Goal: Information Seeking & Learning: Learn about a topic

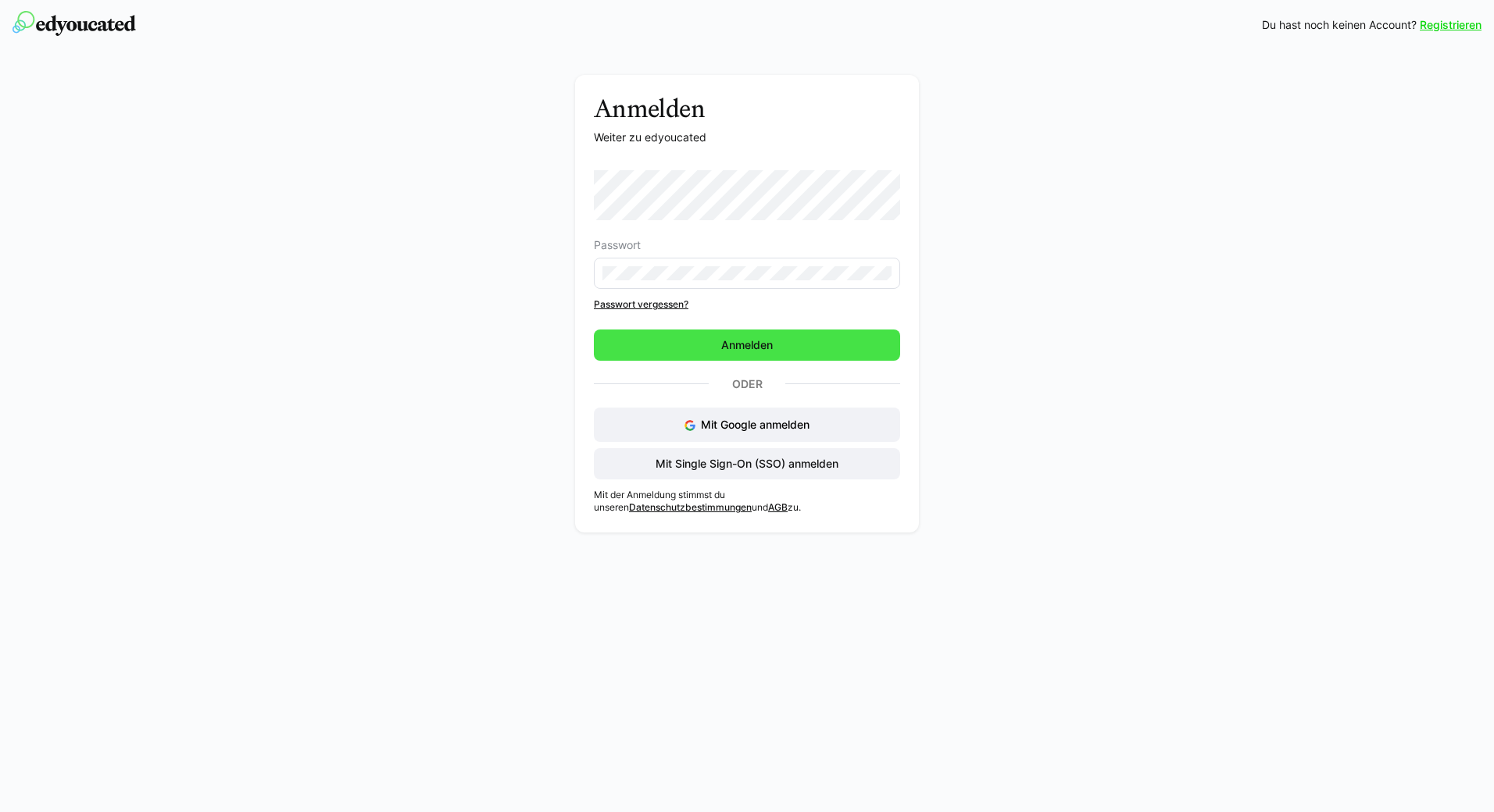
click at [781, 354] on span "Anmelden" at bounding box center [746, 345] width 306 height 31
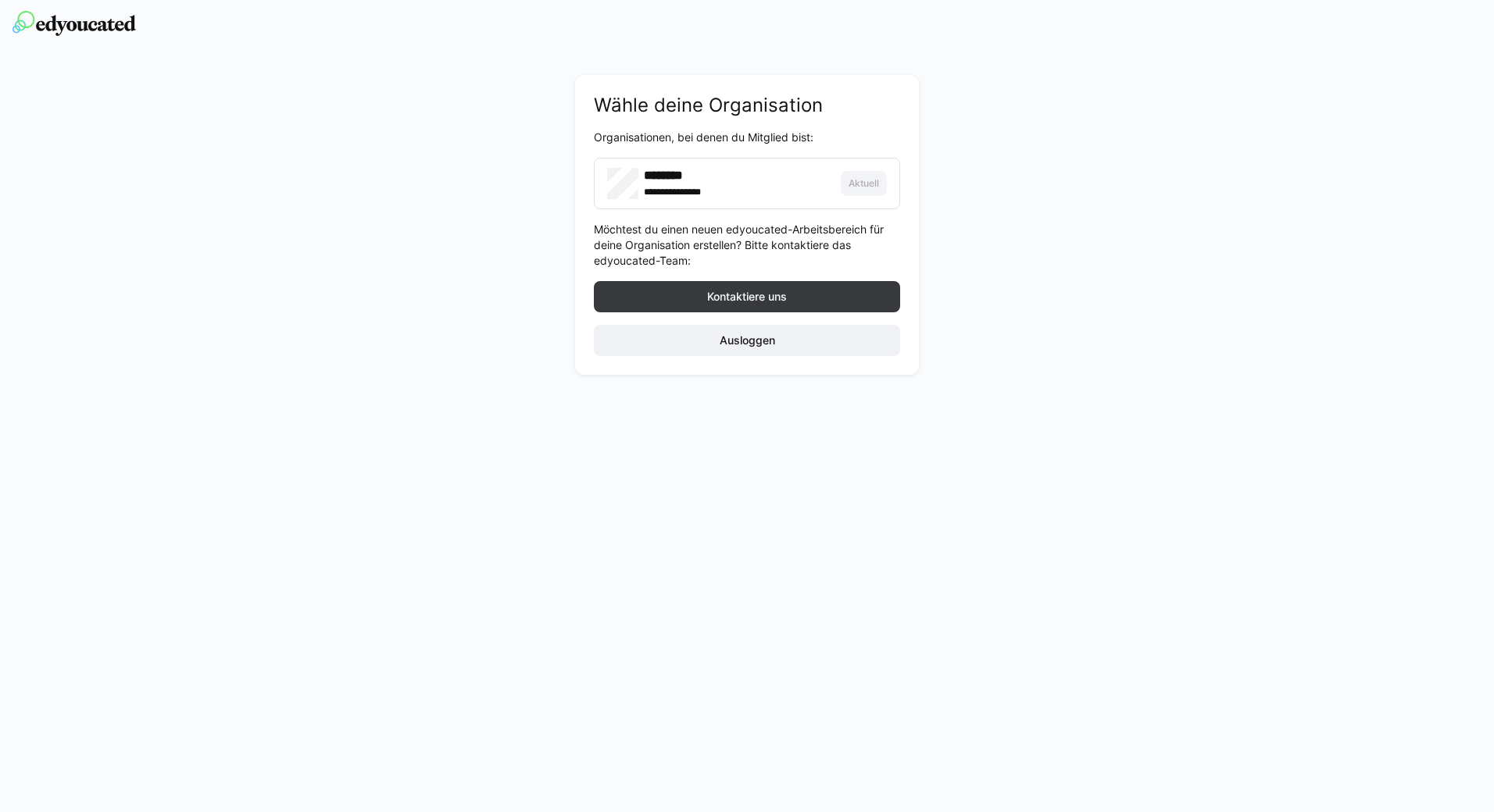
click at [740, 191] on div "**********" at bounding box center [736, 191] width 186 height 16
click at [720, 350] on span "Ausloggen" at bounding box center [746, 340] width 306 height 31
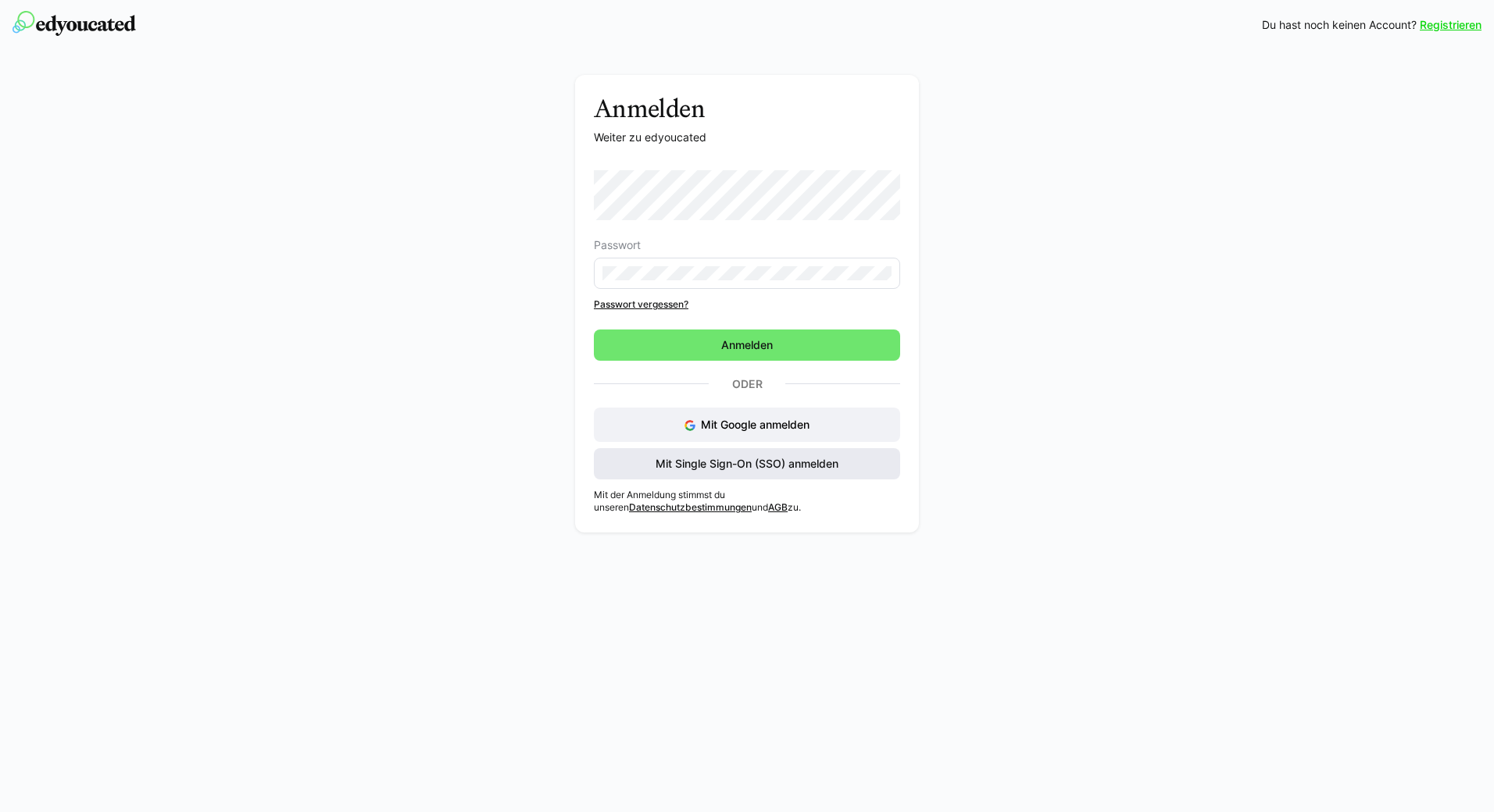
click at [758, 462] on span "Mit Single Sign-On (SSO) anmelden" at bounding box center [747, 464] width 188 height 16
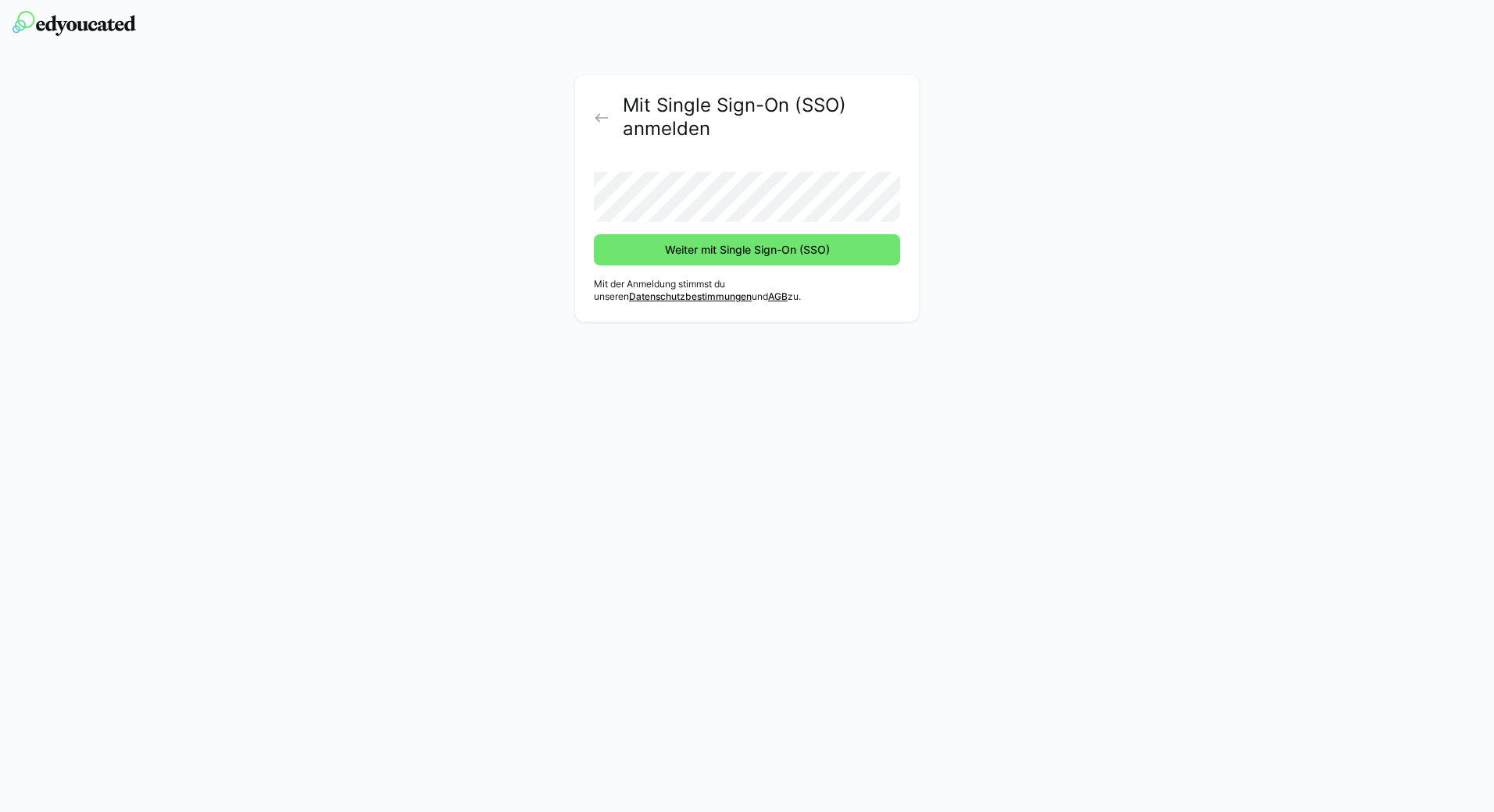
click at [700, 232] on form "Weiter mit Single Sign-On (SSO)" at bounding box center [746, 212] width 306 height 106
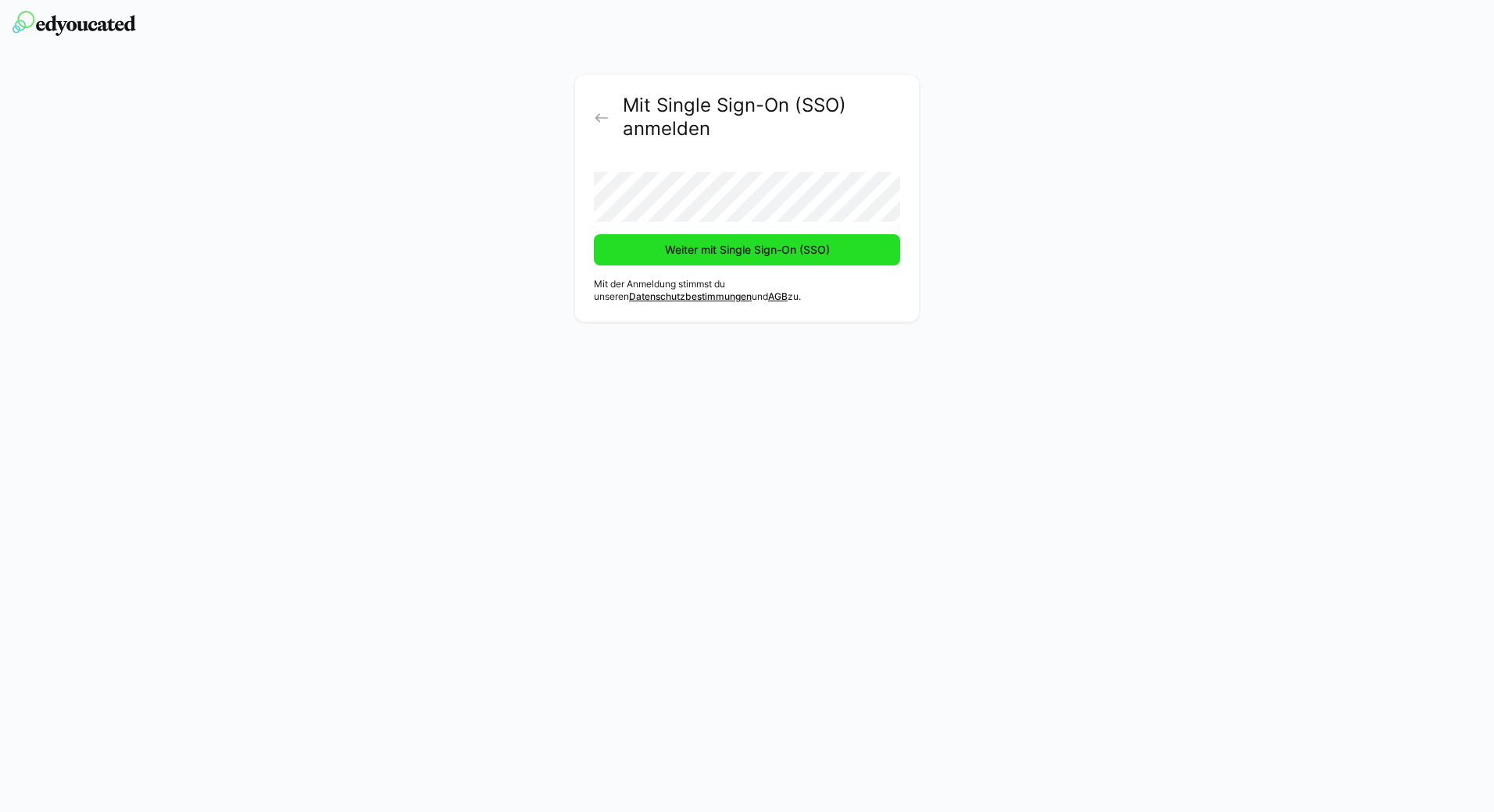
click at [693, 248] on span "Weiter mit Single Sign-On (SSO)" at bounding box center [747, 250] width 169 height 16
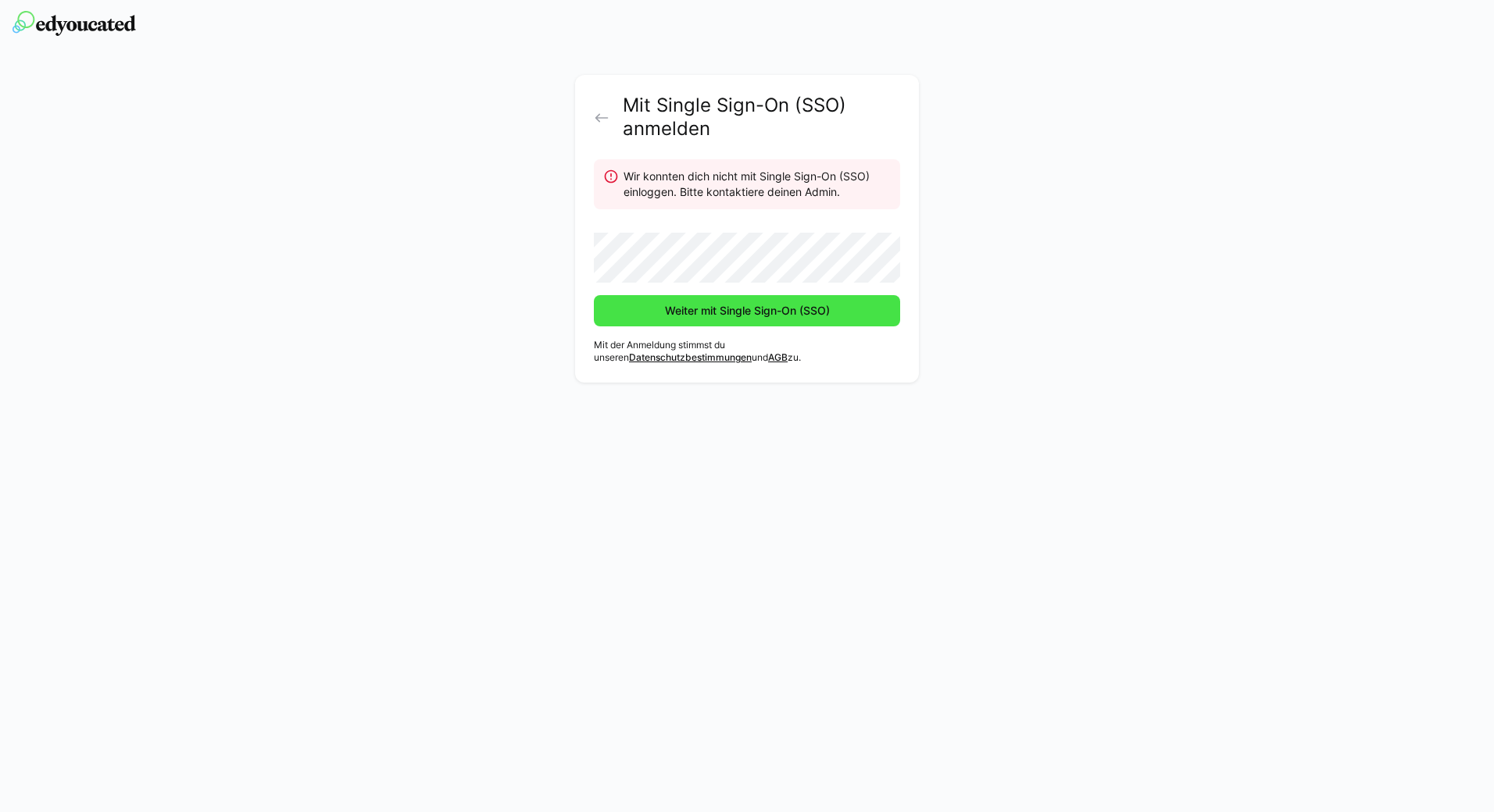
click at [724, 324] on span "Weiter mit Single Sign-On (SSO)" at bounding box center [746, 310] width 306 height 31
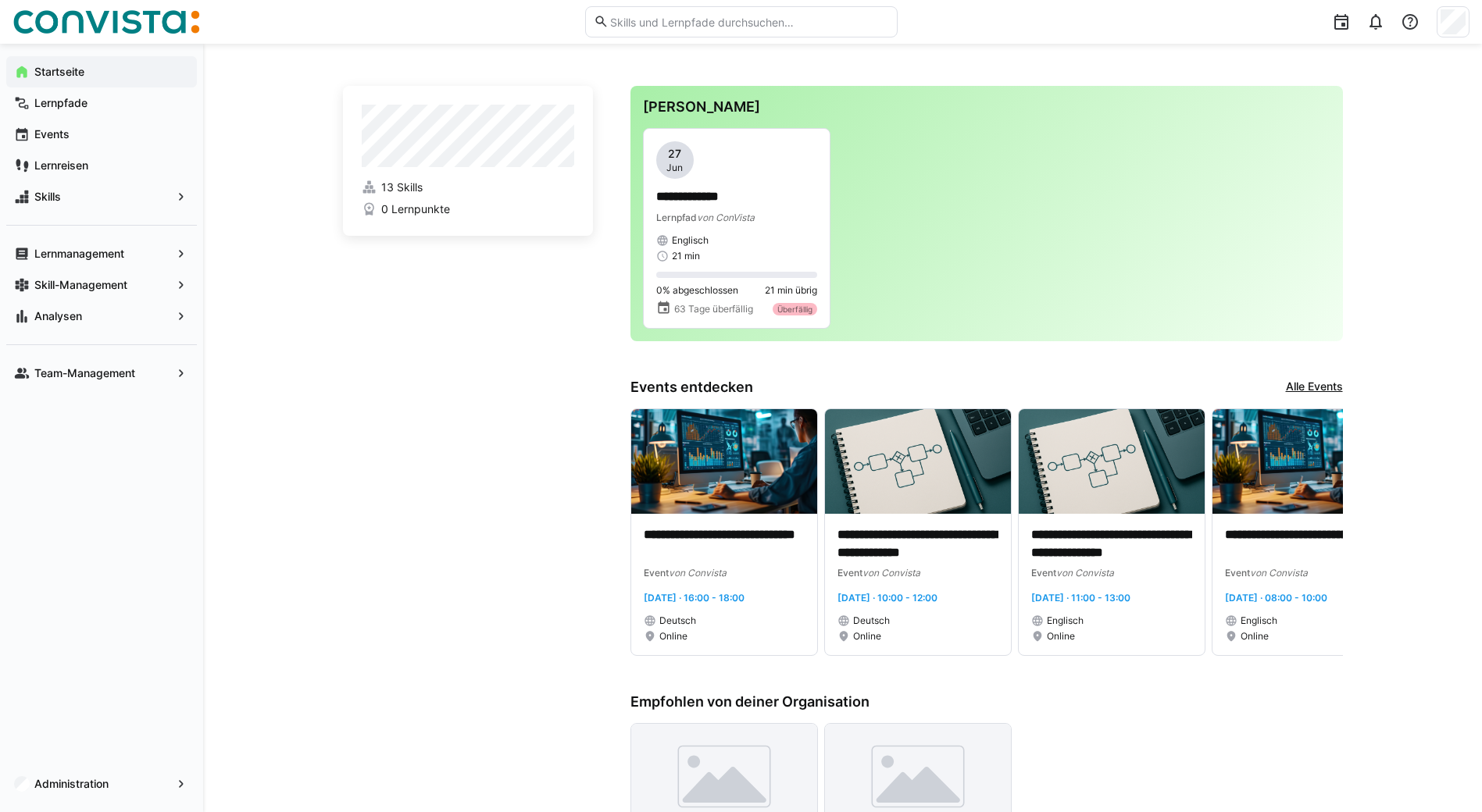
click at [724, 324] on div "**********" at bounding box center [736, 228] width 186 height 199
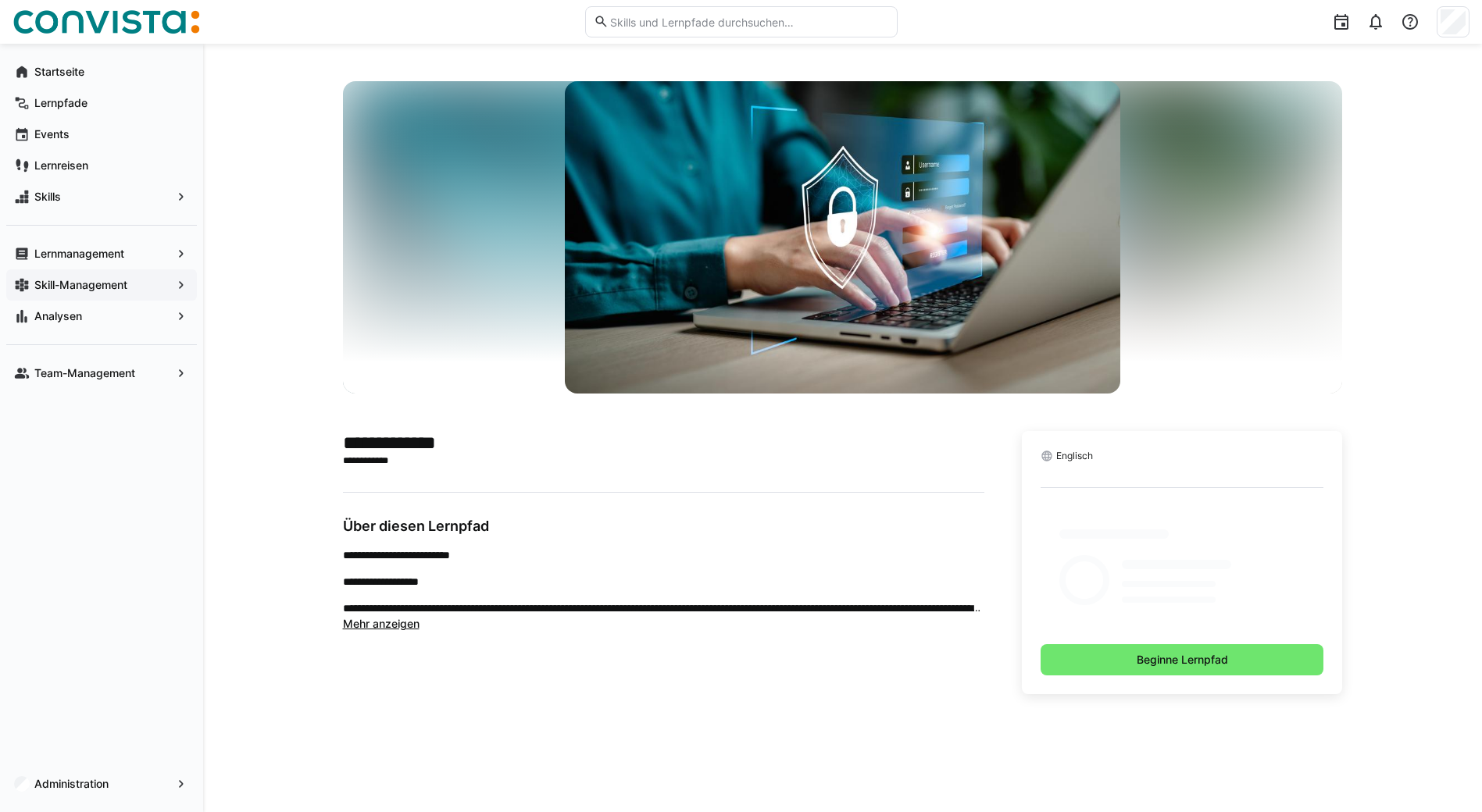
click at [168, 287] on span "Skill-Management" at bounding box center [101, 285] width 139 height 16
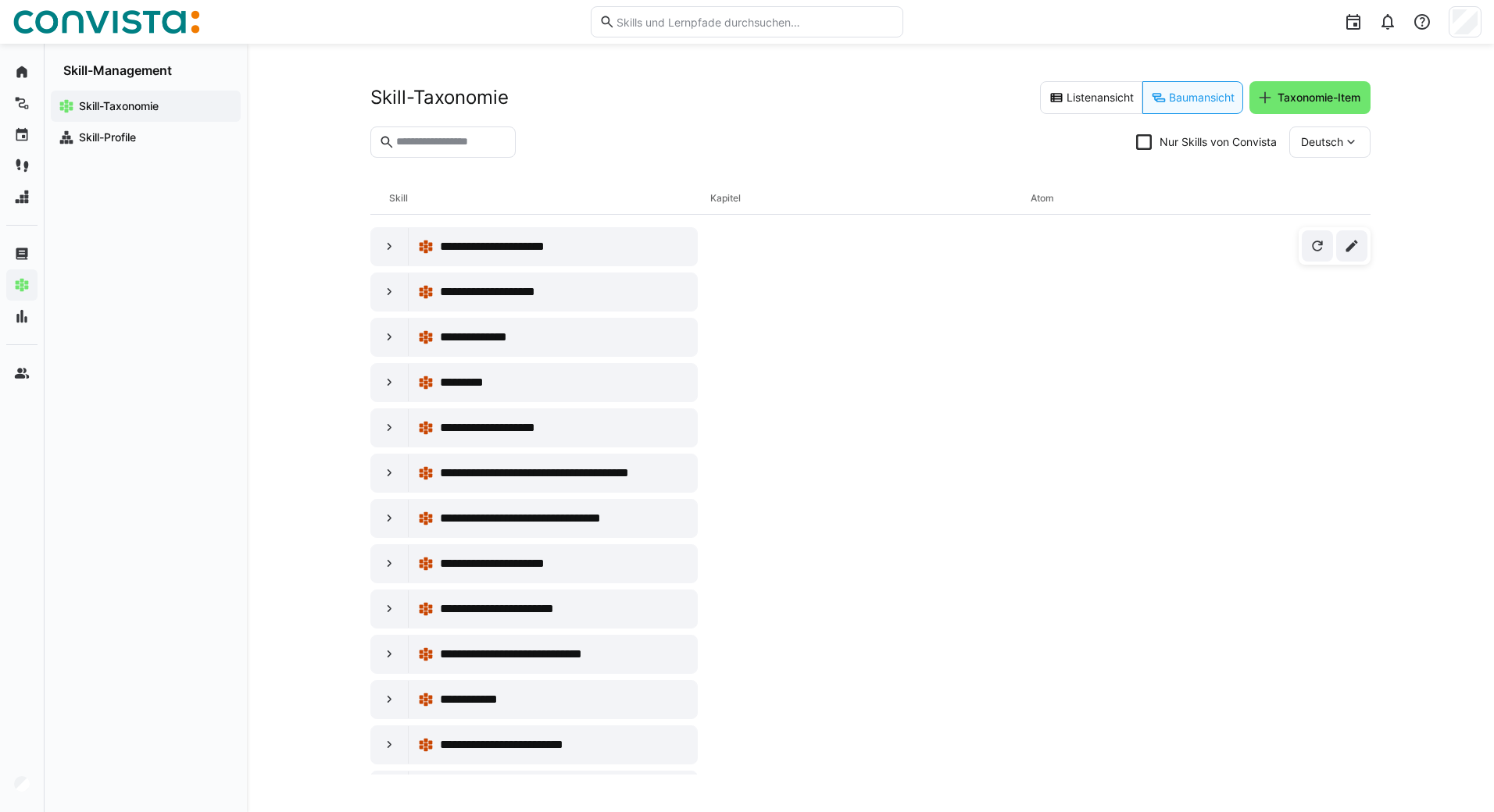
click at [0, 0] on app-navigation-label "Skill-Taxonomie" at bounding box center [0, 0] width 0 height 0
click at [0, 0] on app-navigation-label "Skill-Profile" at bounding box center [0, 0] width 0 height 0
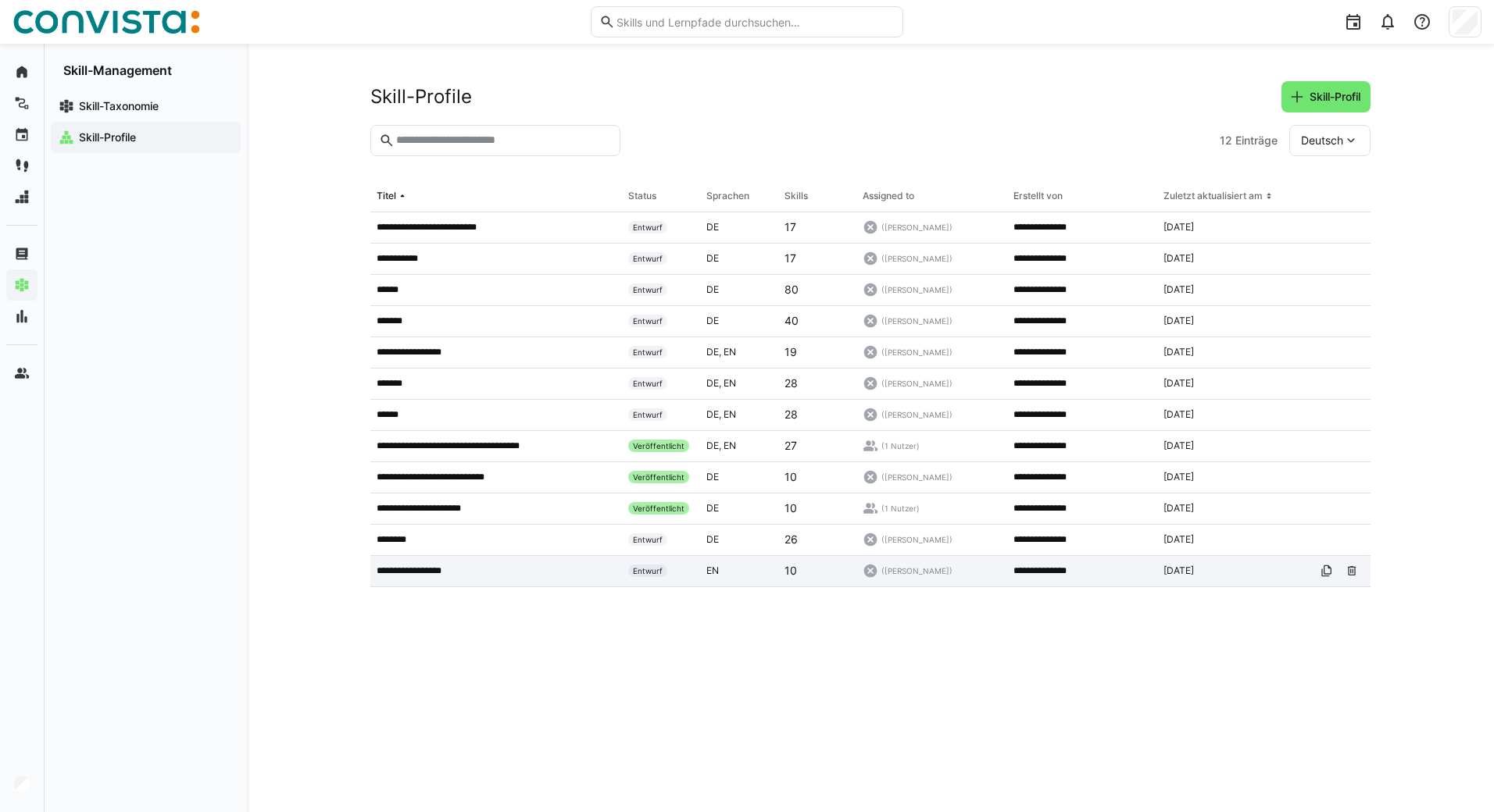
click at [438, 571] on p "**********" at bounding box center [424, 571] width 96 height 12
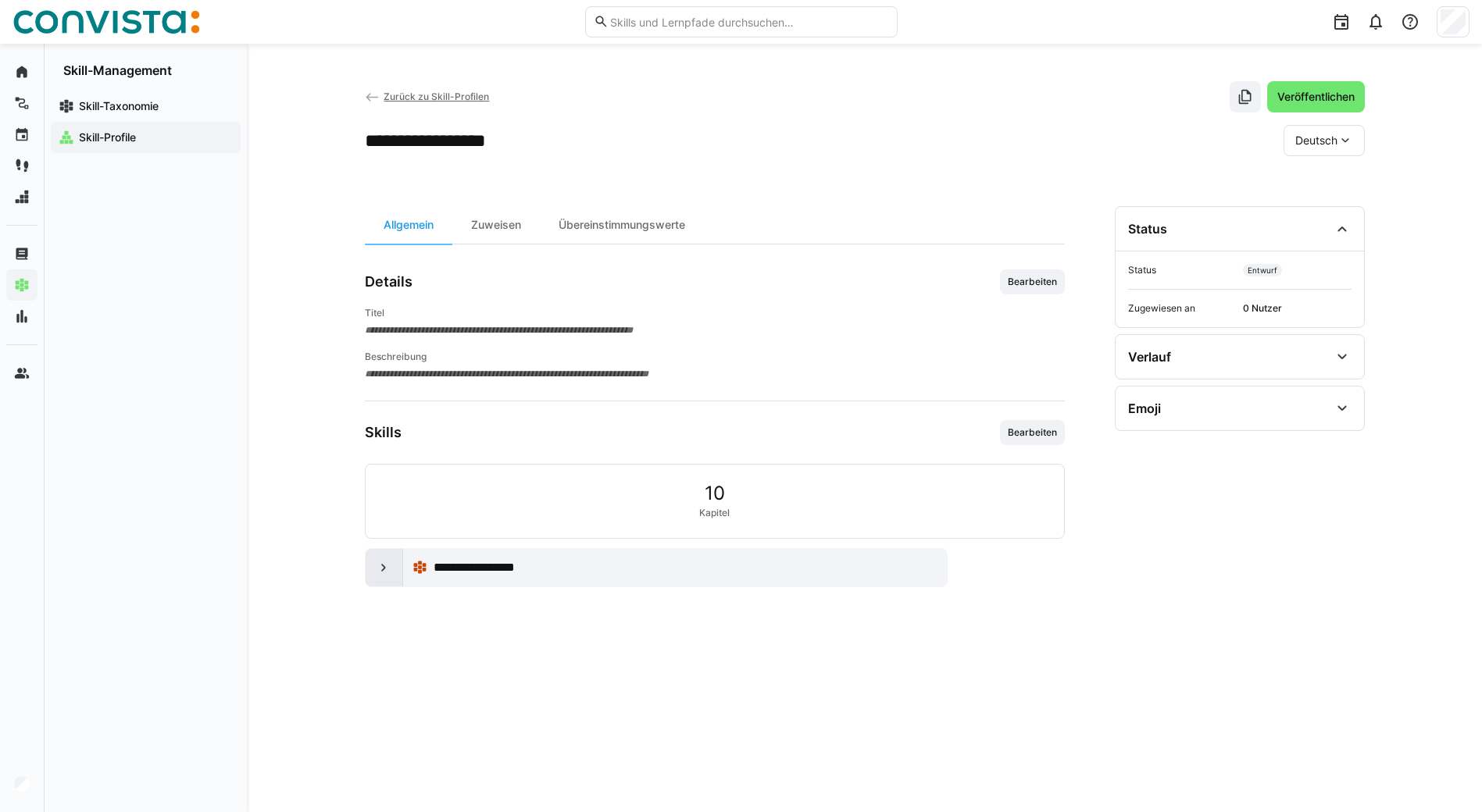
click at [373, 571] on div at bounding box center [384, 568] width 38 height 38
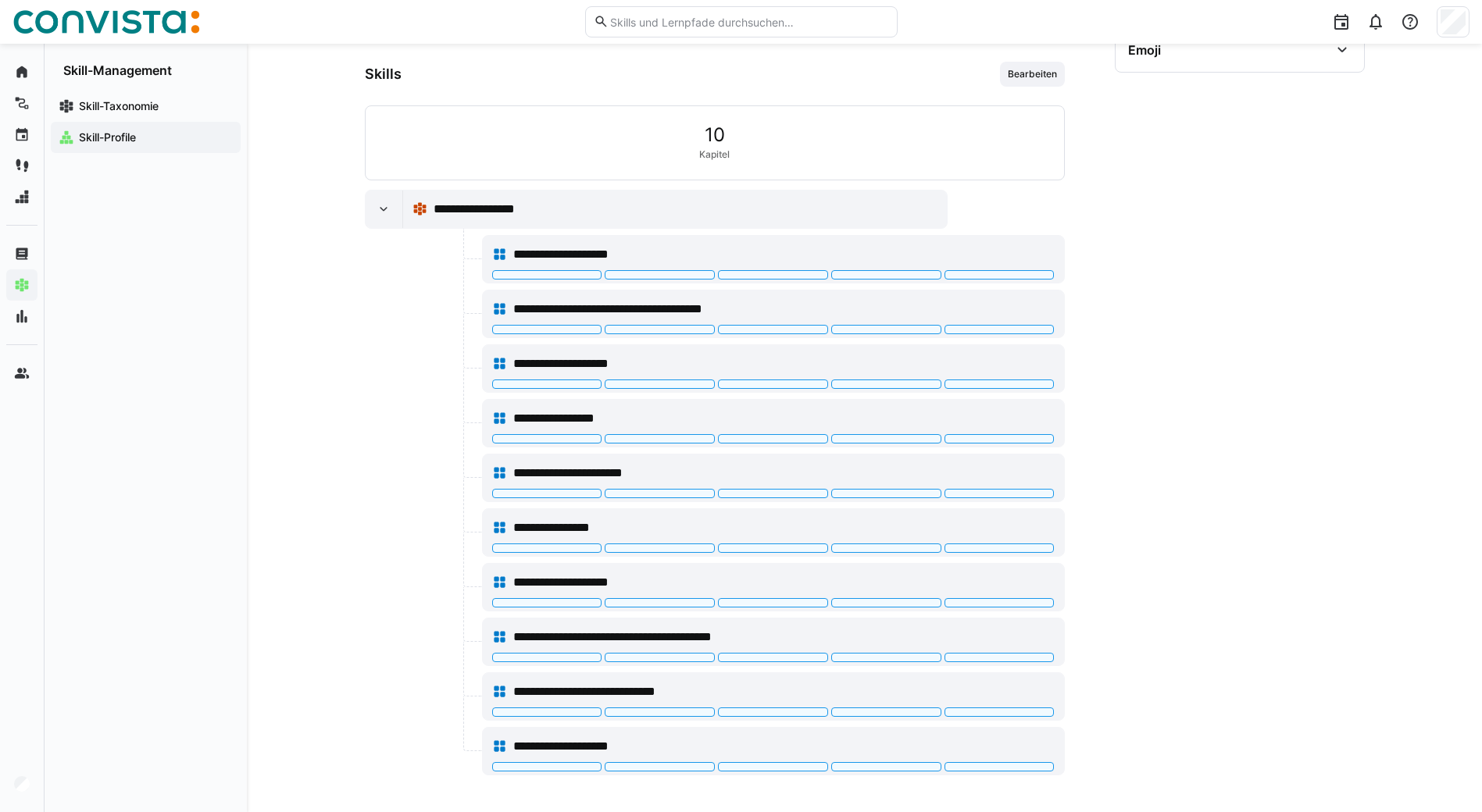
scroll to position [360, 0]
click at [391, 206] on eds-icon at bounding box center [384, 209] width 16 height 16
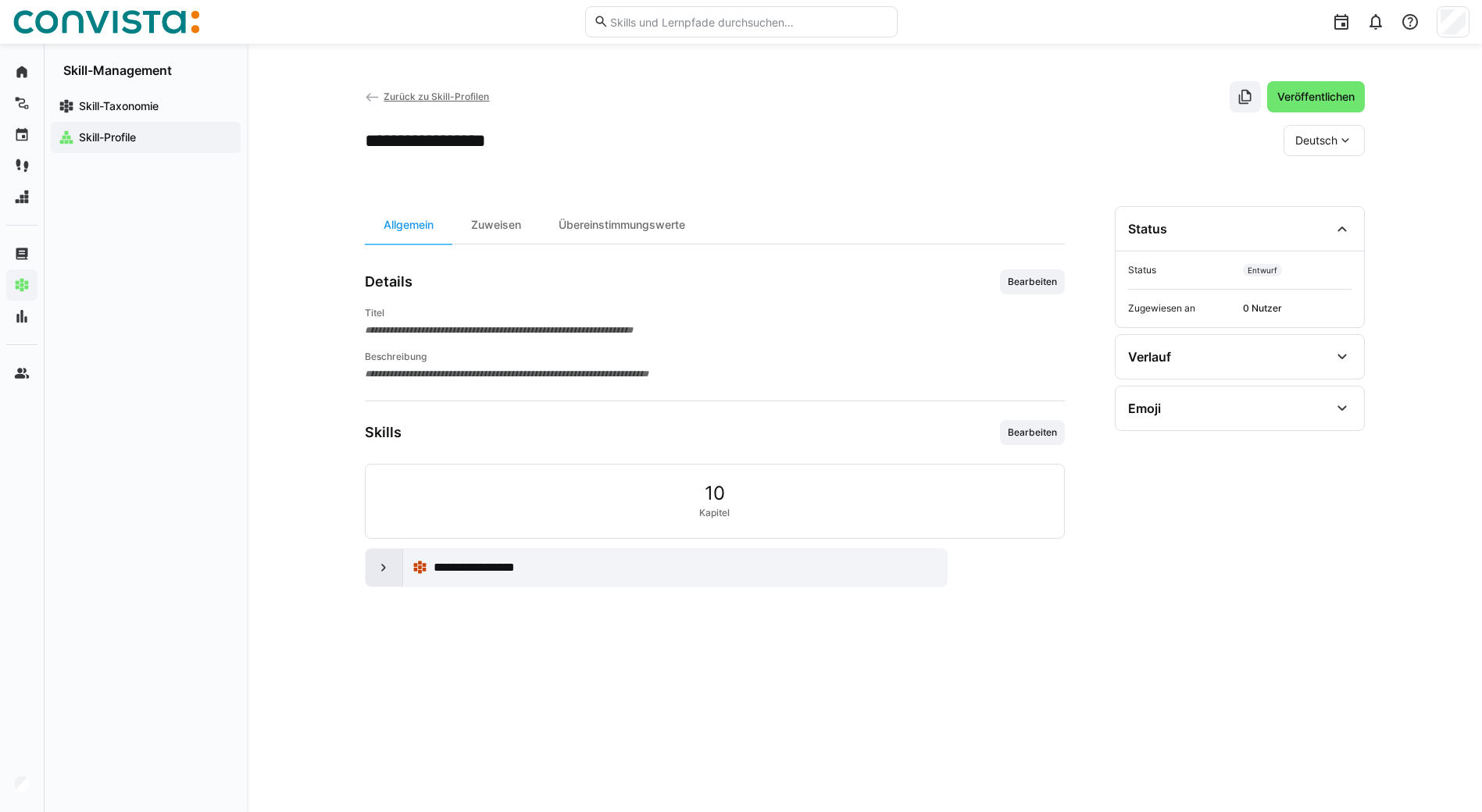
scroll to position [0, 0]
click at [408, 98] on span "Zurück zu Skill-Profilen" at bounding box center [436, 96] width 106 height 11
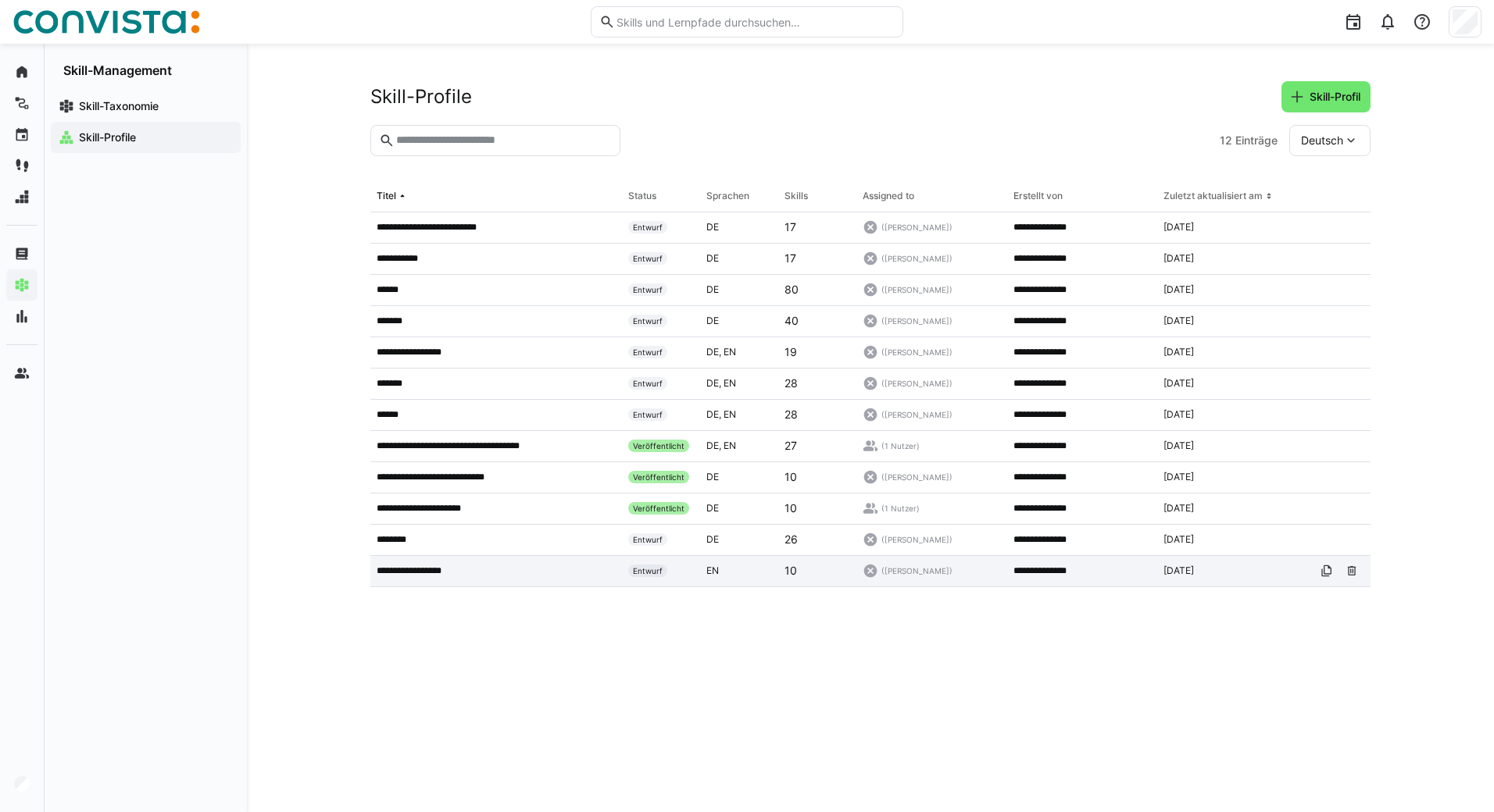
click at [415, 571] on p "**********" at bounding box center [424, 571] width 96 height 12
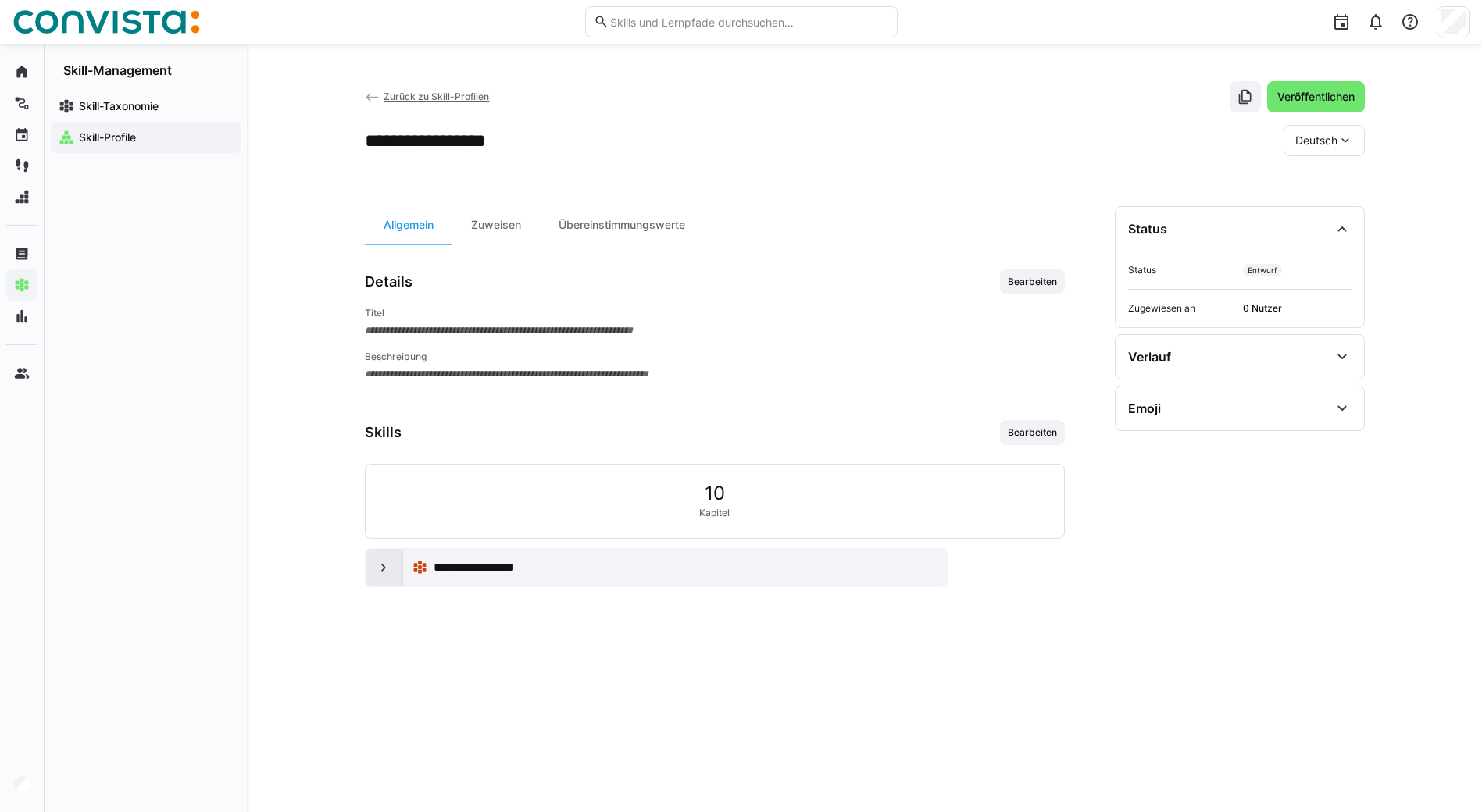
click at [390, 566] on eds-icon at bounding box center [384, 568] width 16 height 16
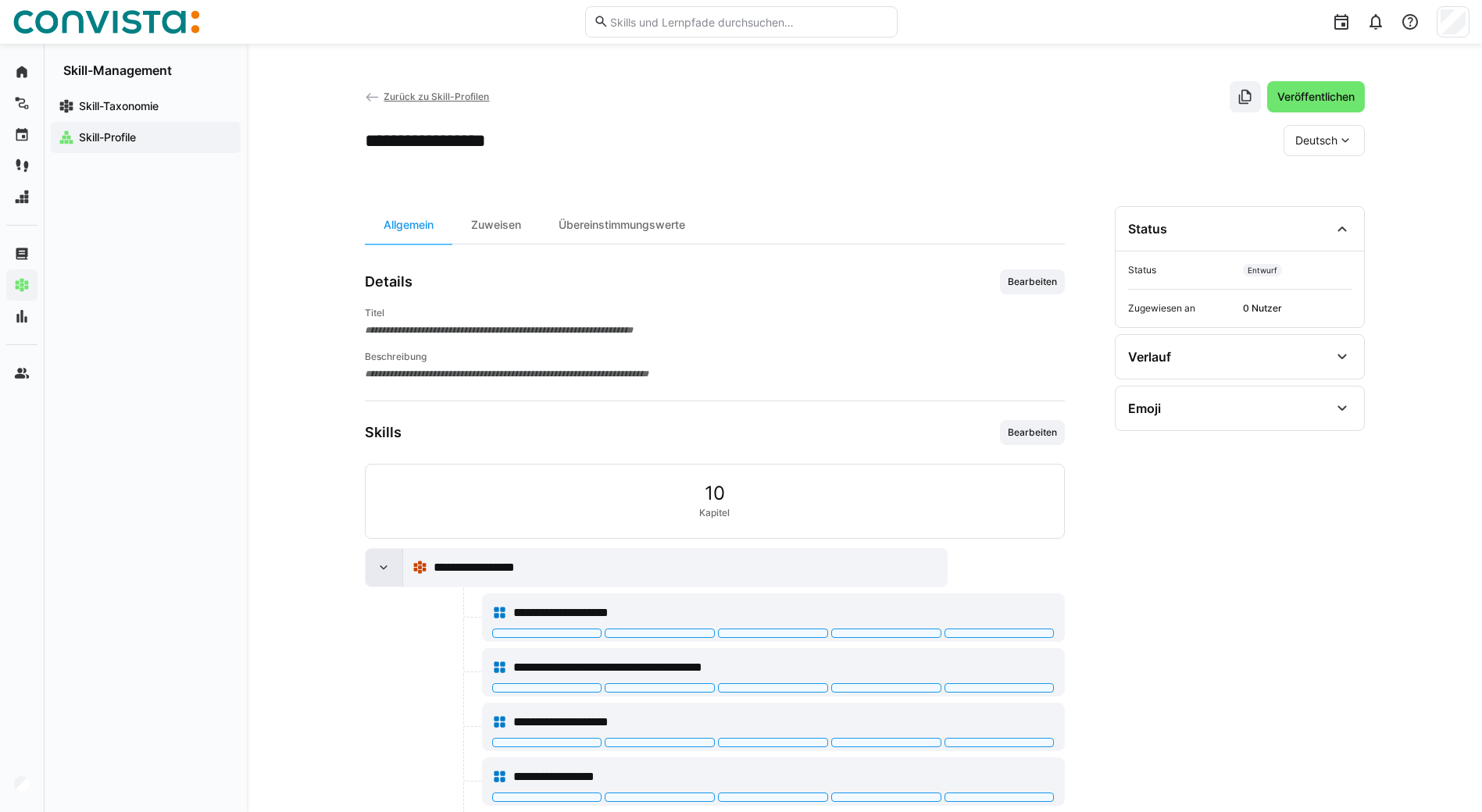
click at [391, 562] on div at bounding box center [384, 568] width 38 height 38
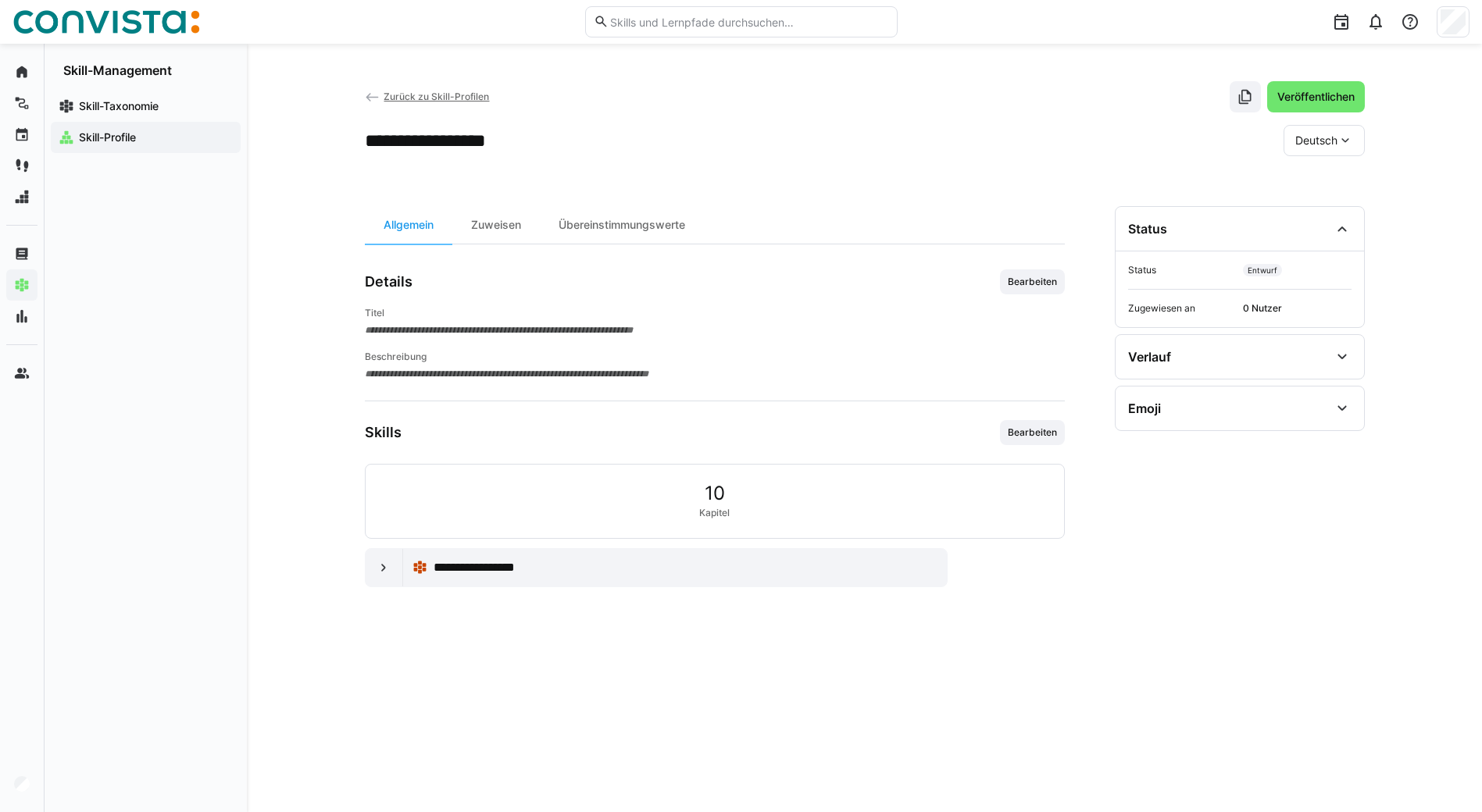
click at [428, 93] on span "Zurück zu Skill-Profilen" at bounding box center [436, 96] width 106 height 11
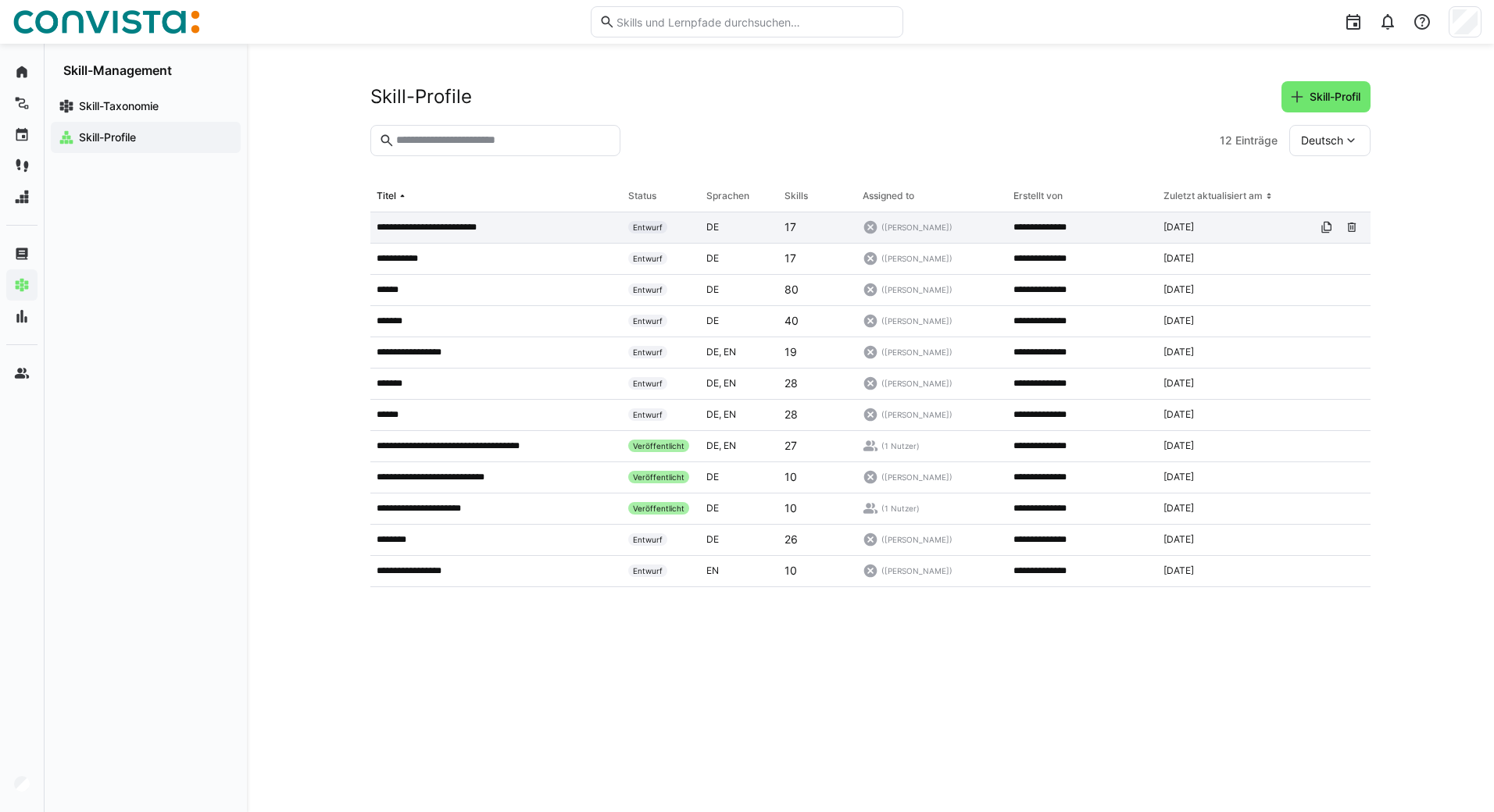
click at [415, 227] on p "**********" at bounding box center [438, 227] width 123 height 12
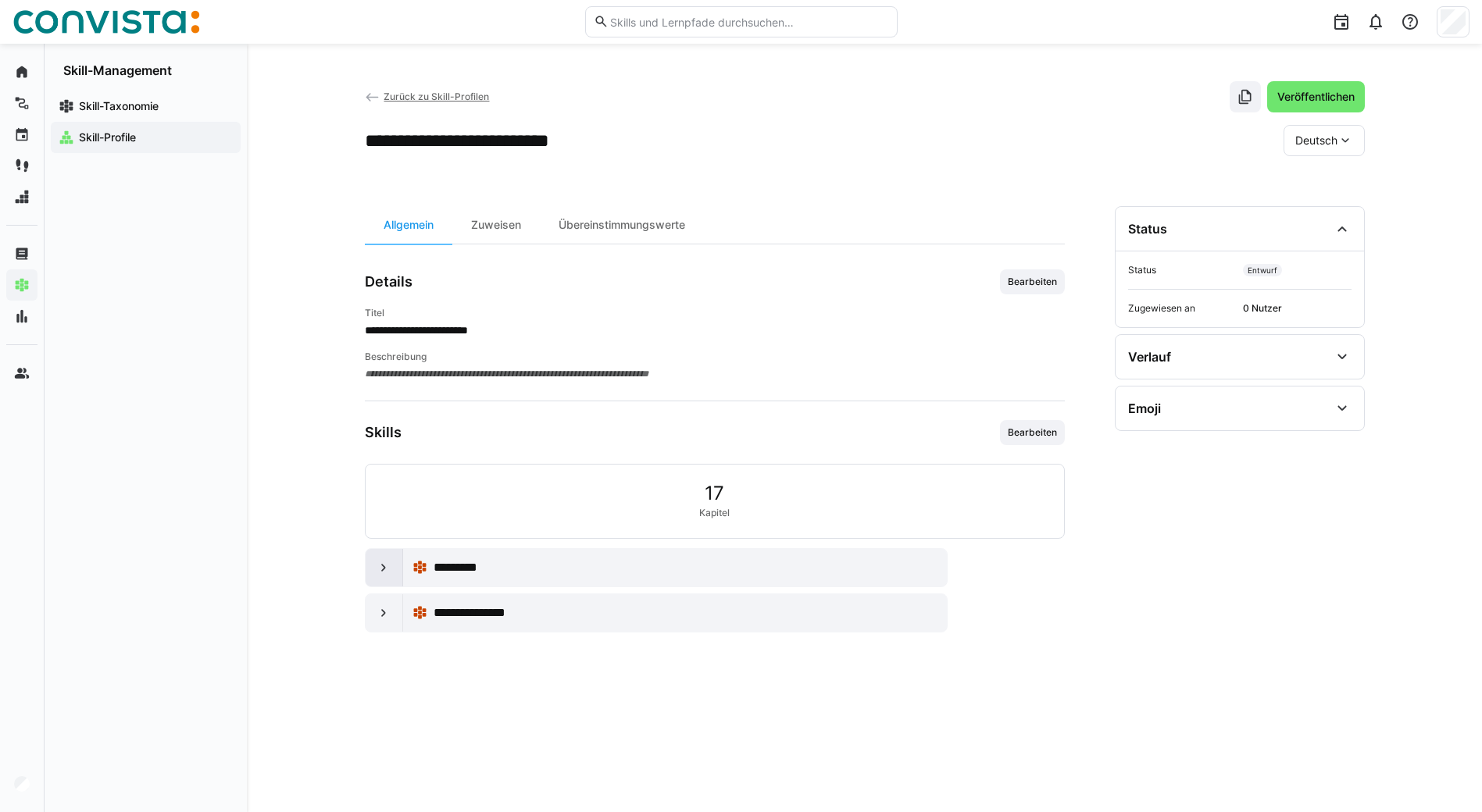
click at [375, 577] on div at bounding box center [384, 568] width 38 height 38
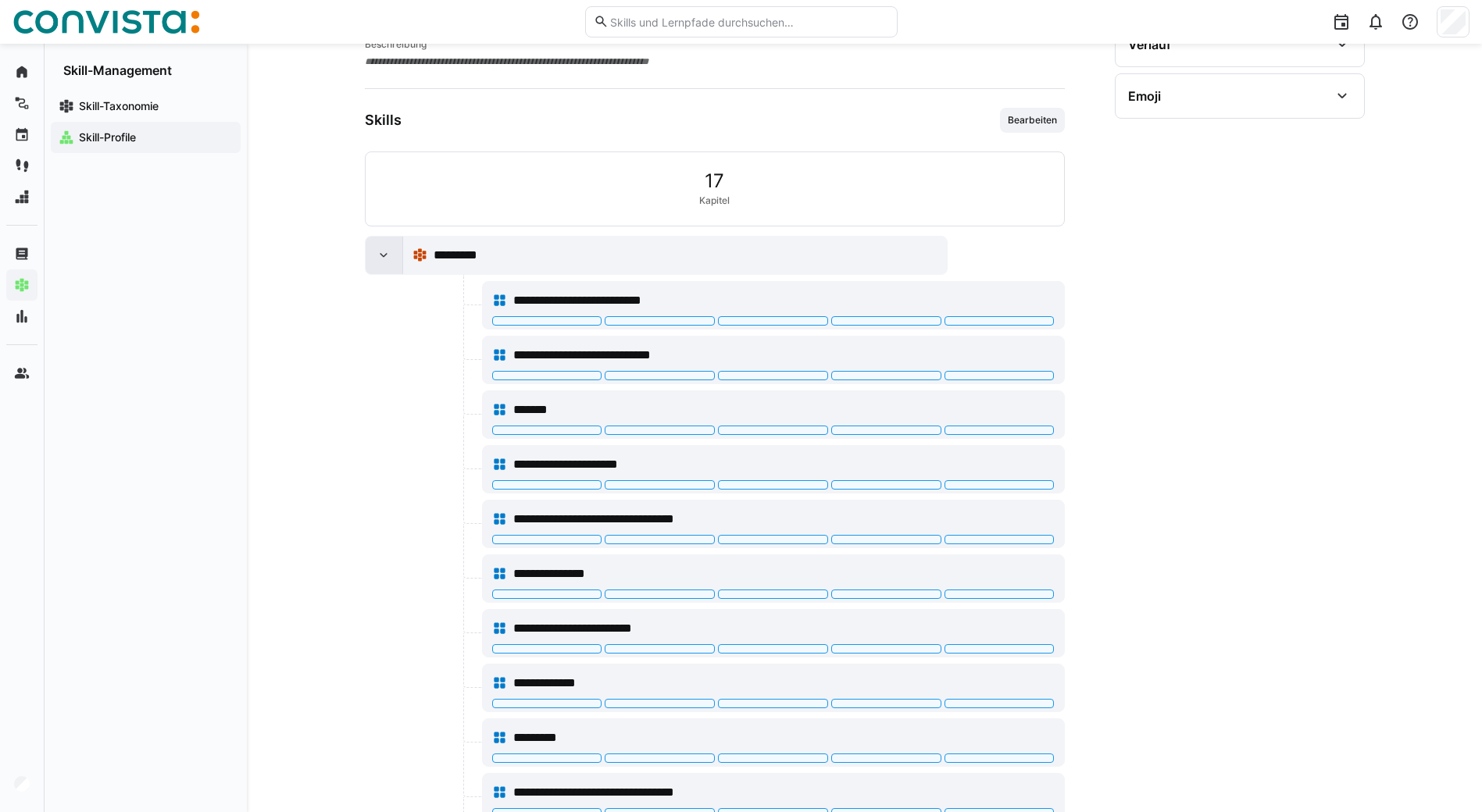
scroll to position [623, 0]
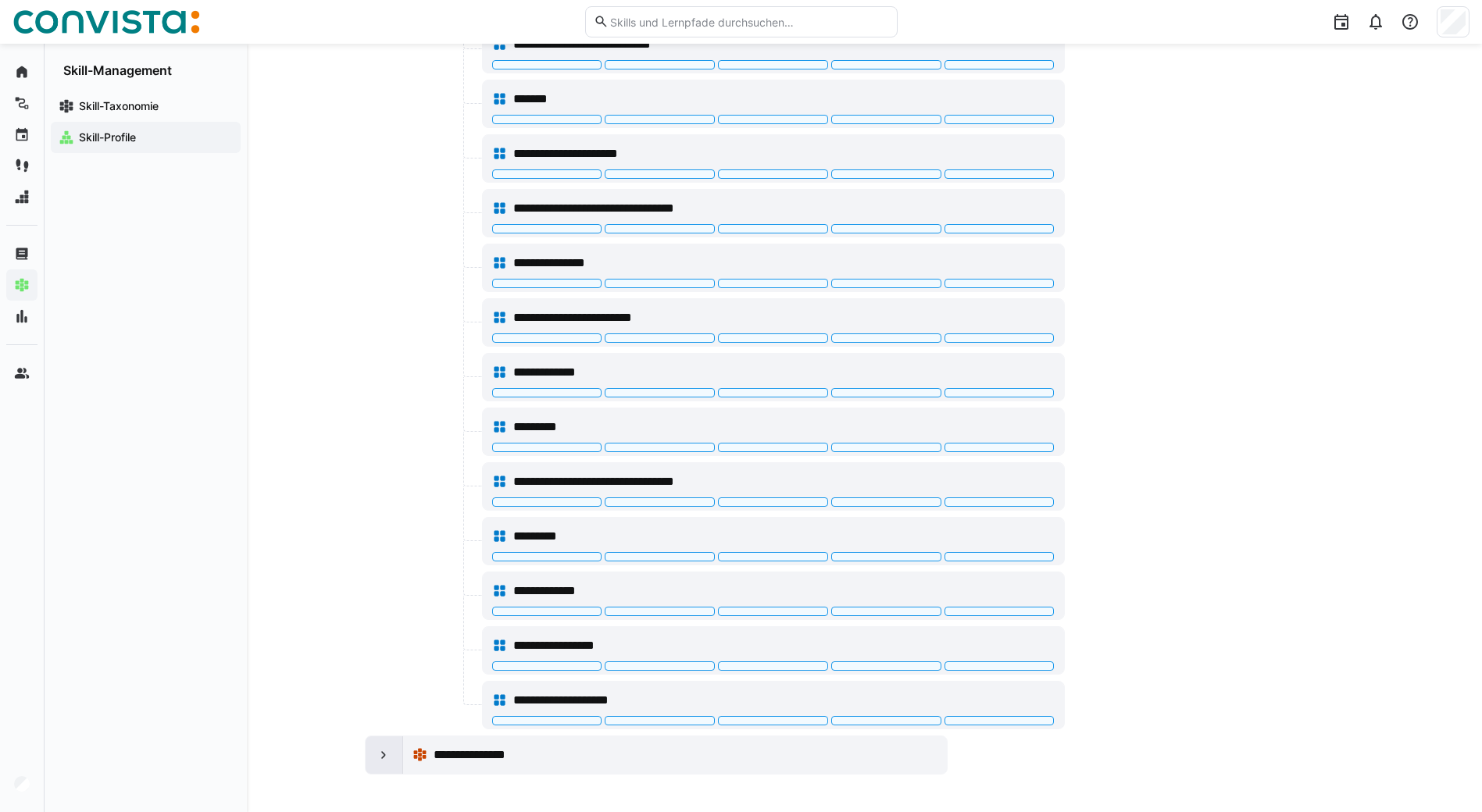
click at [385, 753] on eds-icon at bounding box center [384, 756] width 16 height 16
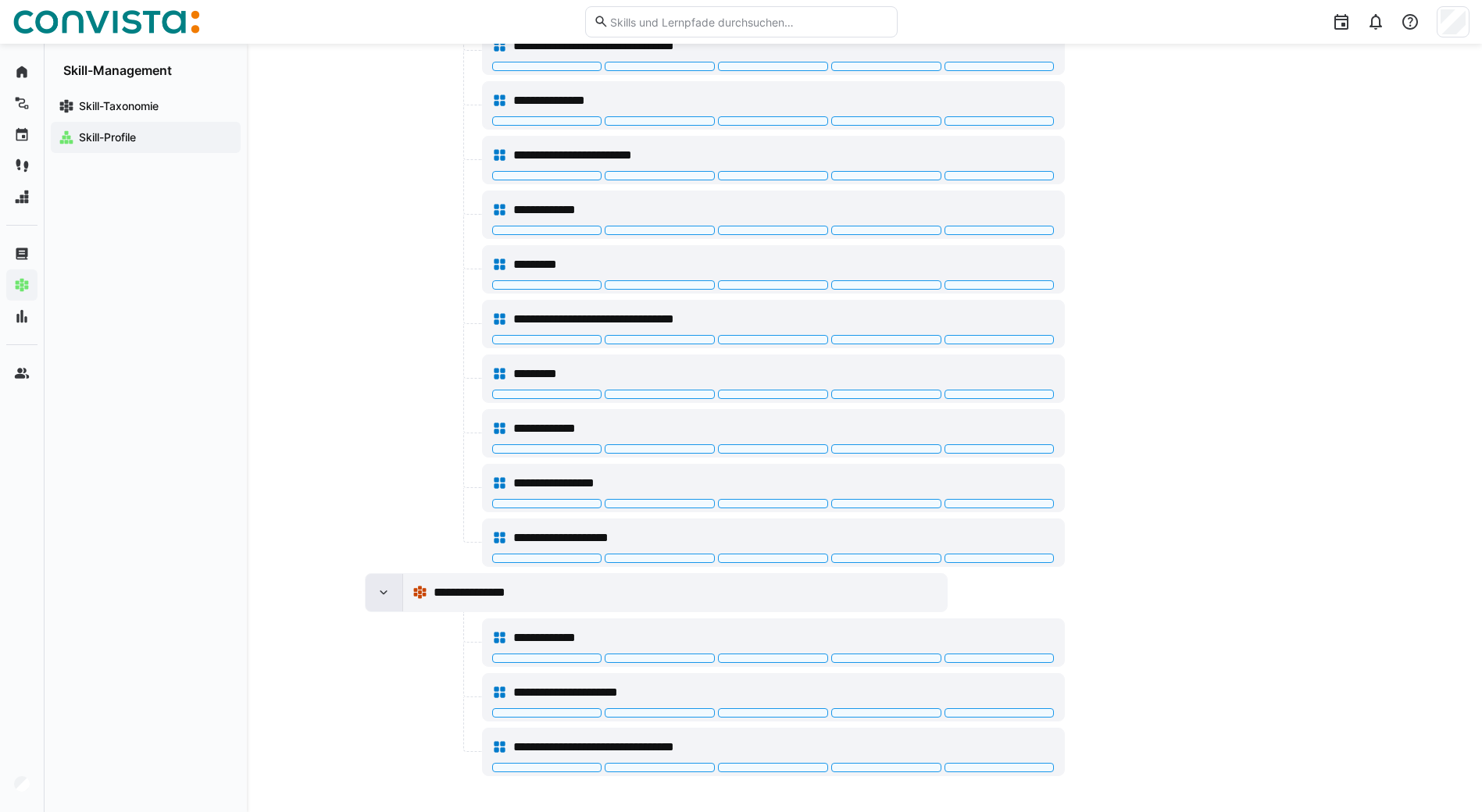
scroll to position [787, 0]
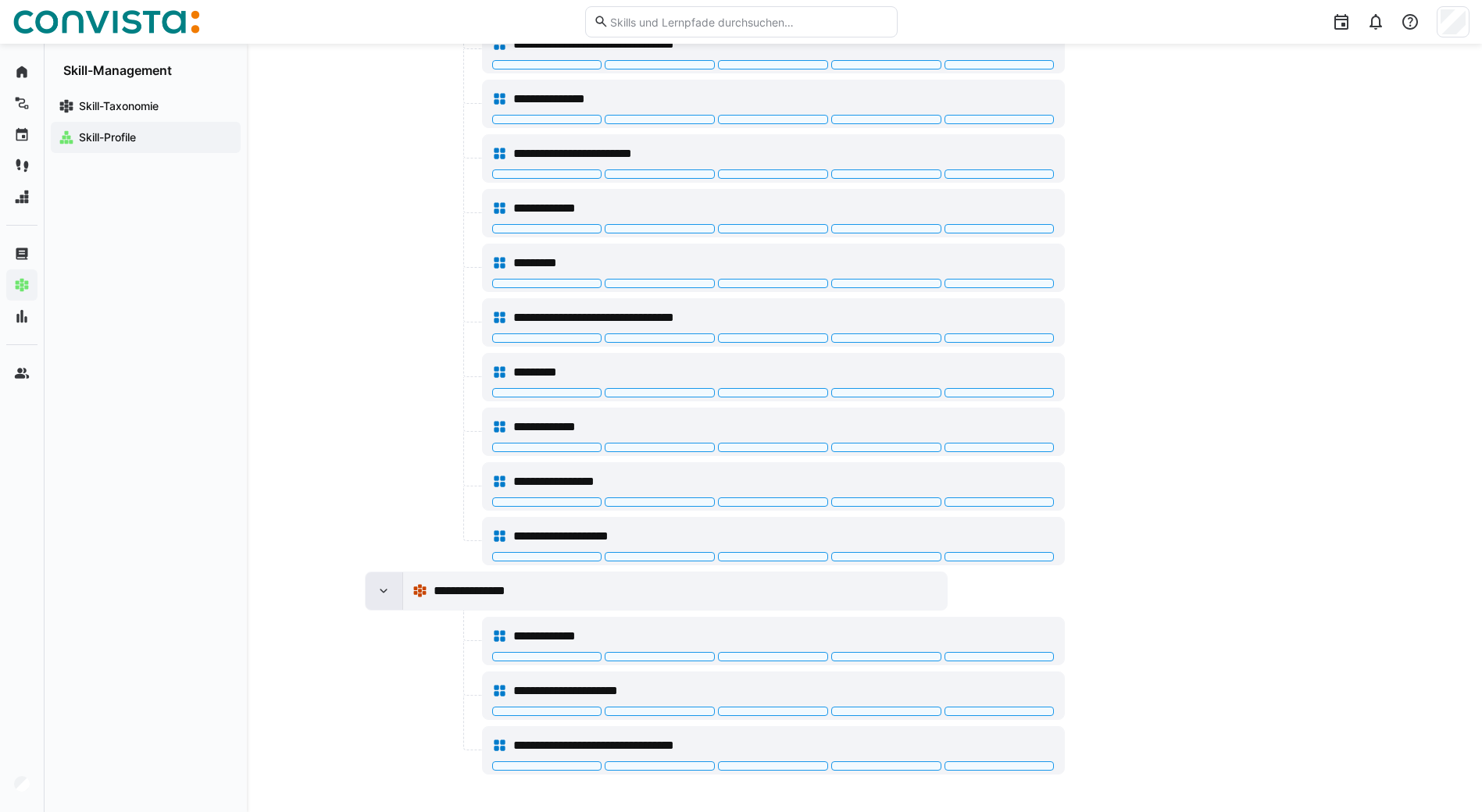
click at [385, 601] on div at bounding box center [384, 591] width 38 height 38
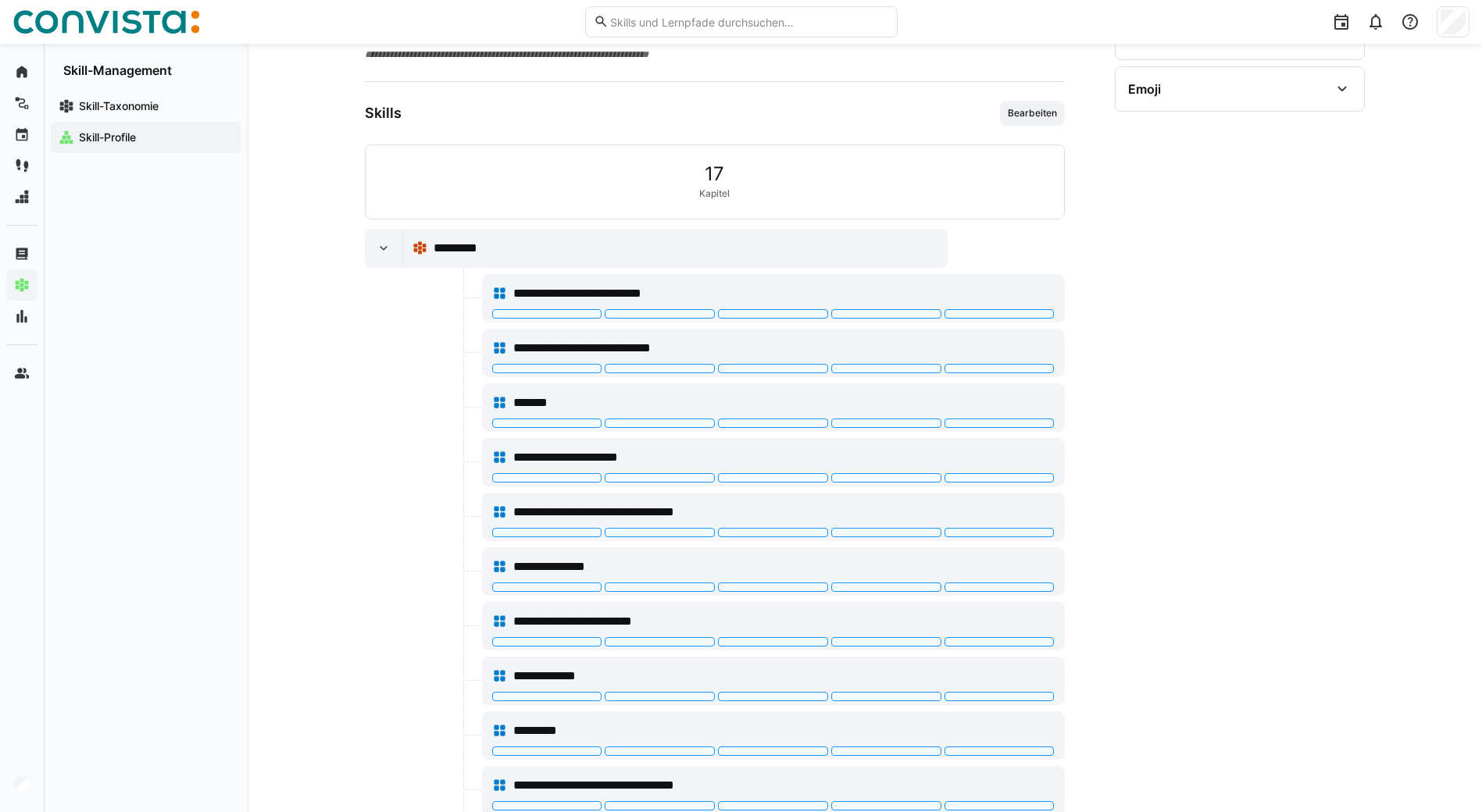
scroll to position [154, 0]
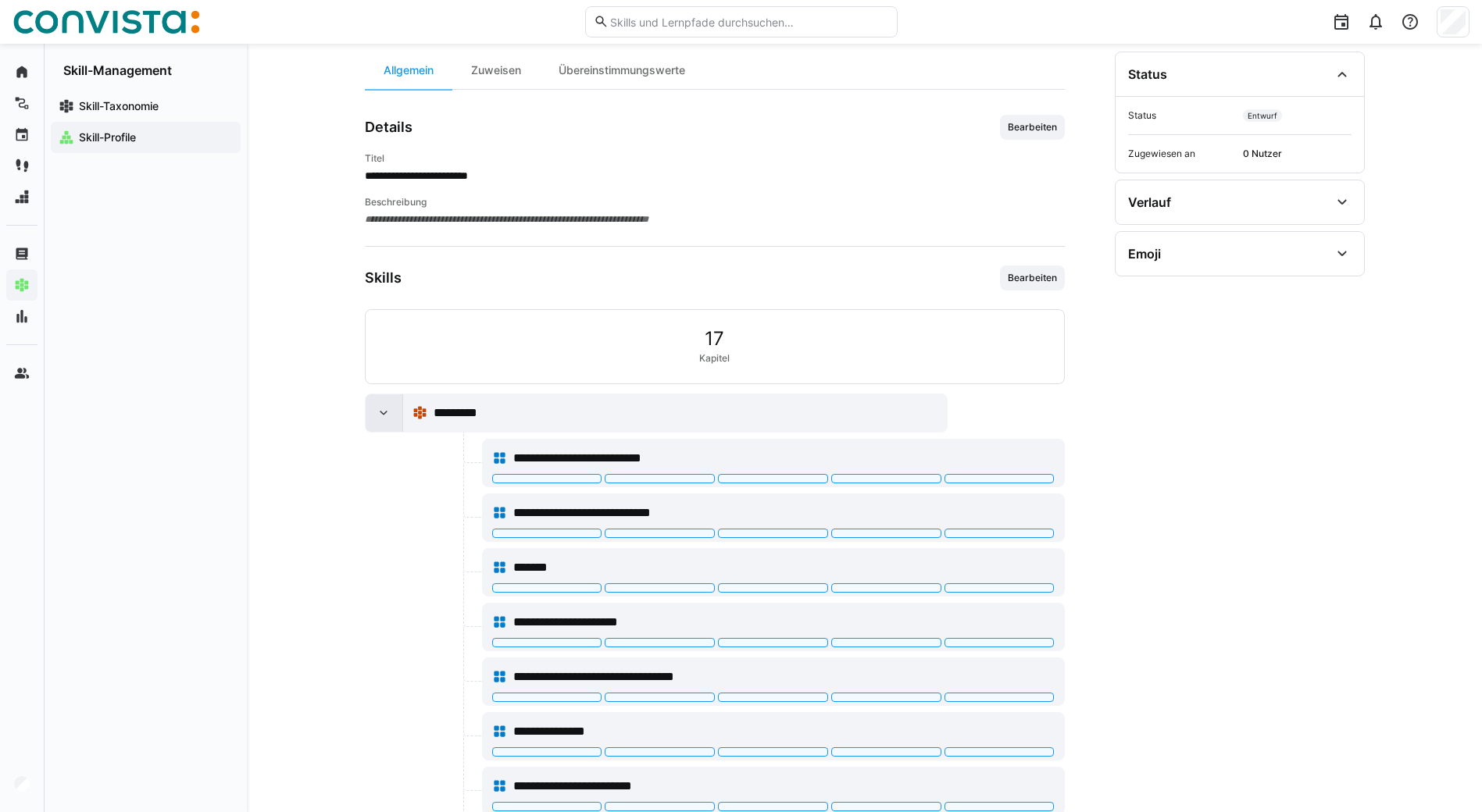
click at [387, 410] on eds-icon at bounding box center [384, 413] width 16 height 16
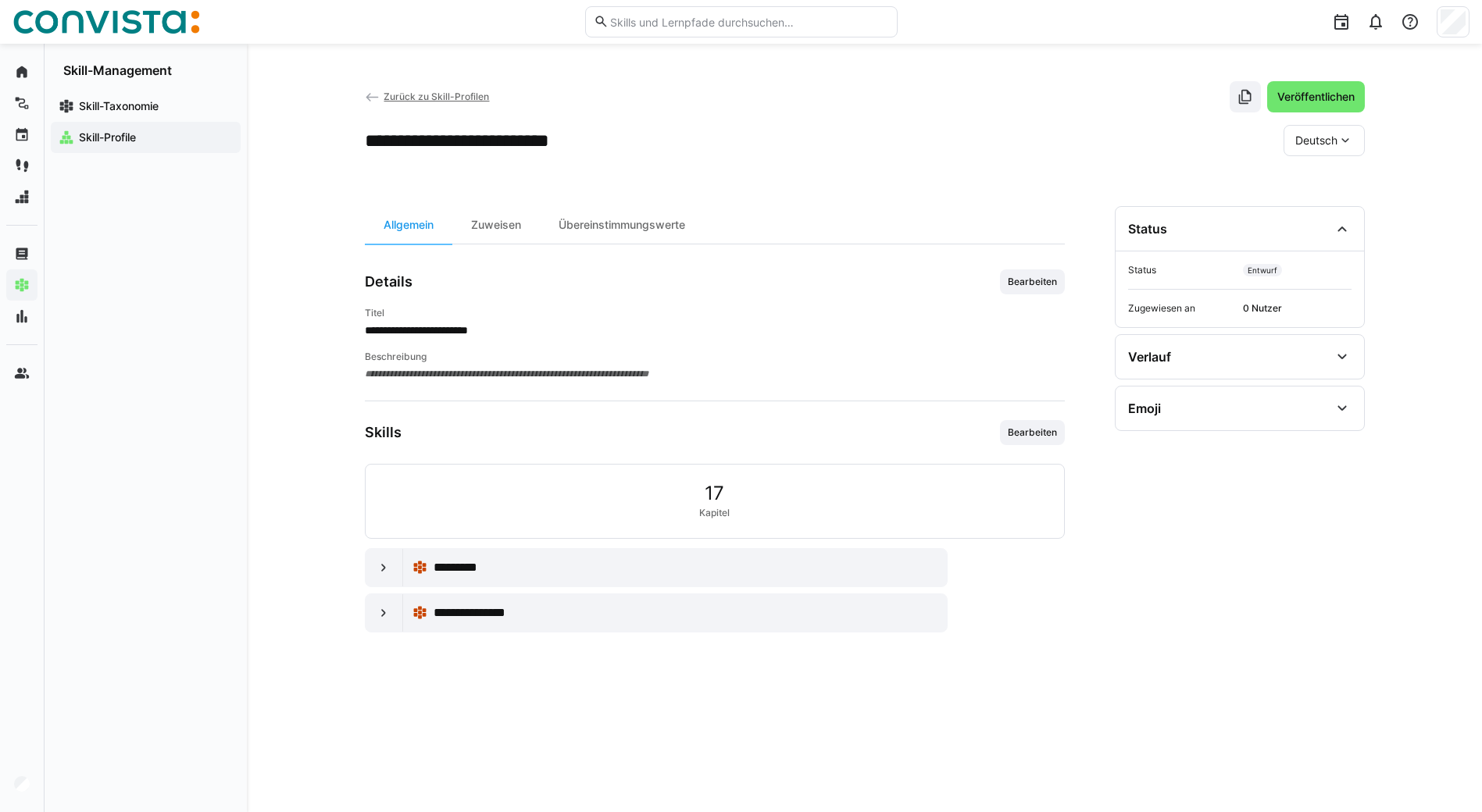
click at [370, 93] on eds-icon at bounding box center [373, 98] width 16 height 16
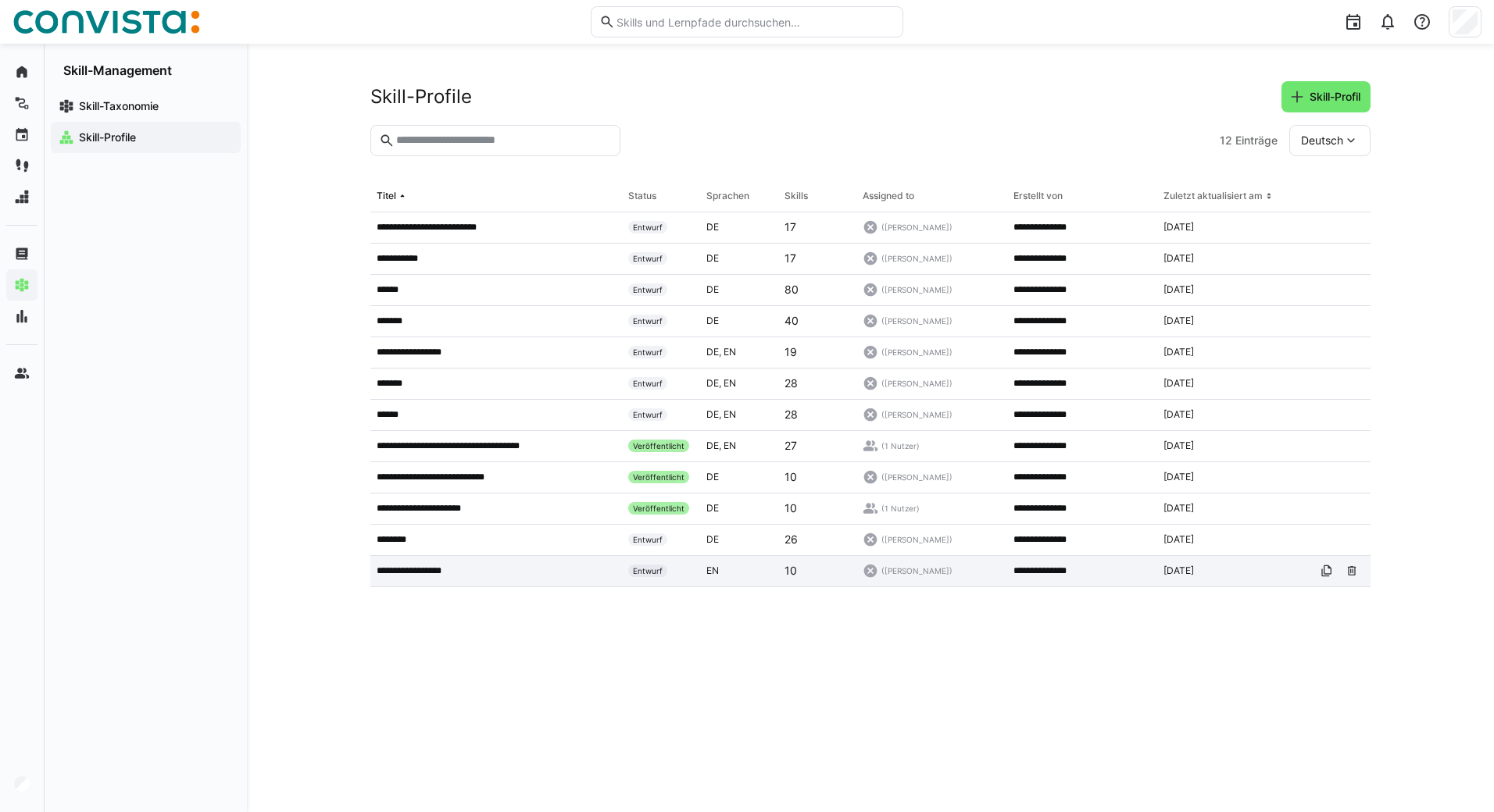
click at [437, 576] on p "**********" at bounding box center [424, 571] width 96 height 12
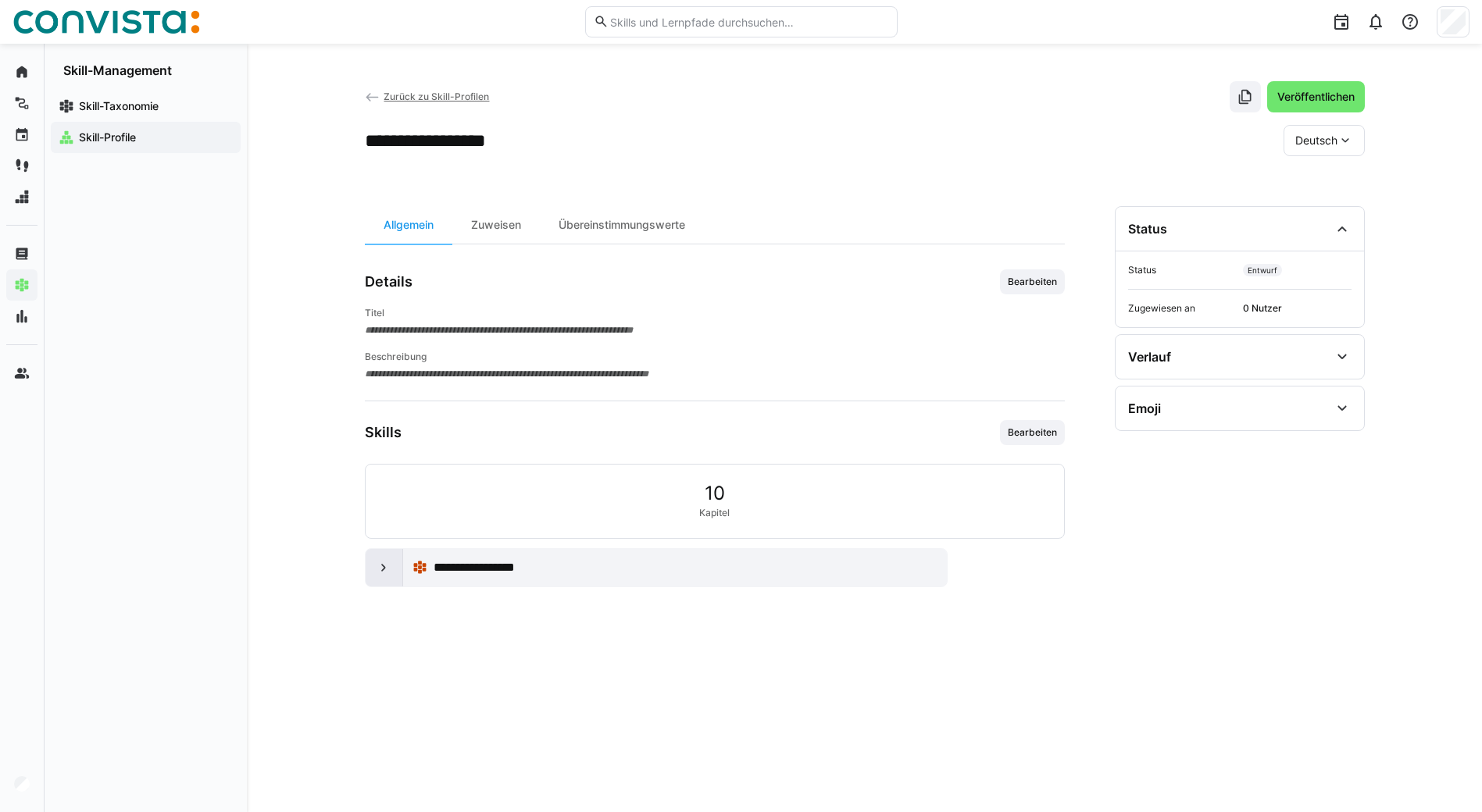
click at [400, 578] on div at bounding box center [384, 568] width 38 height 38
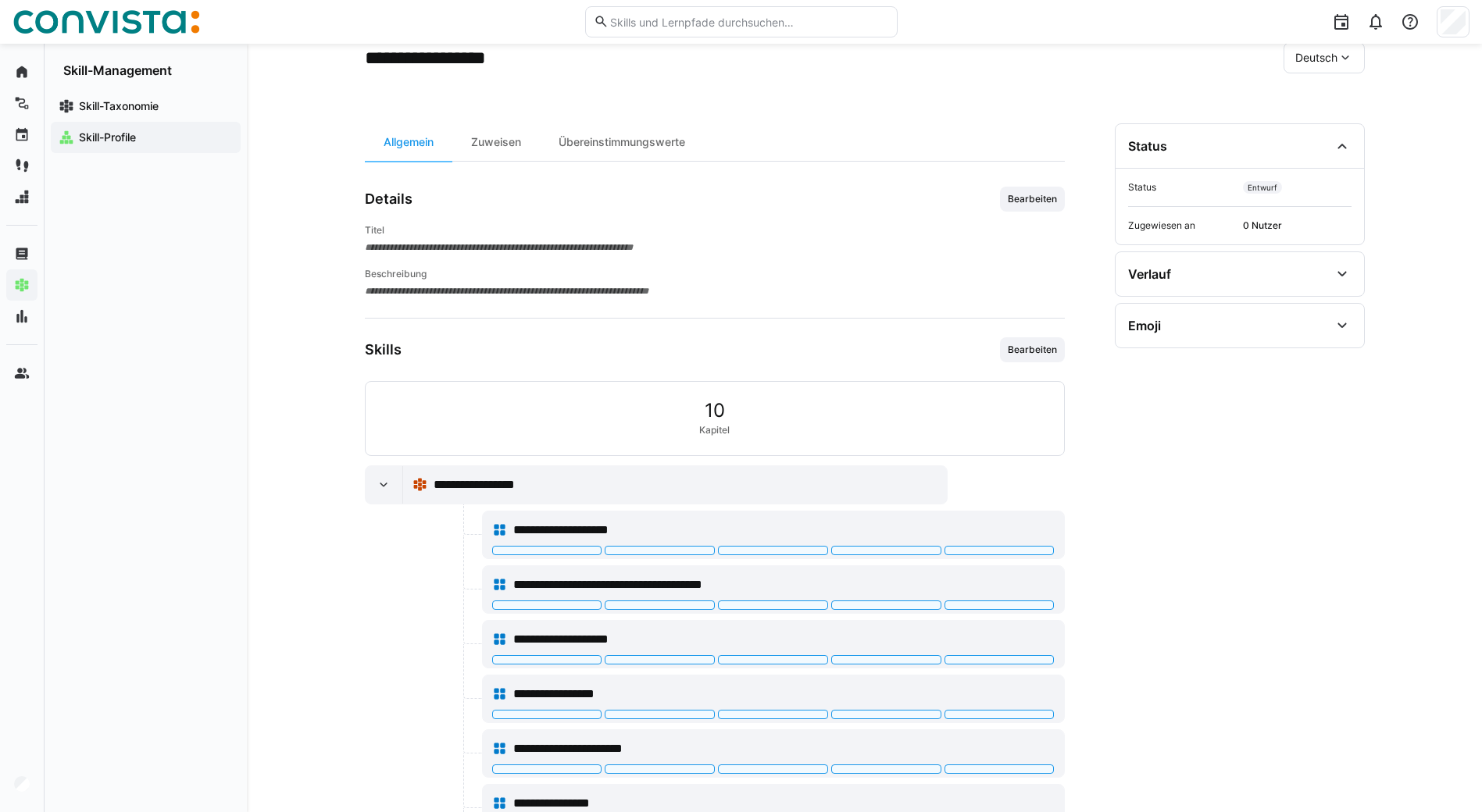
scroll to position [78, 0]
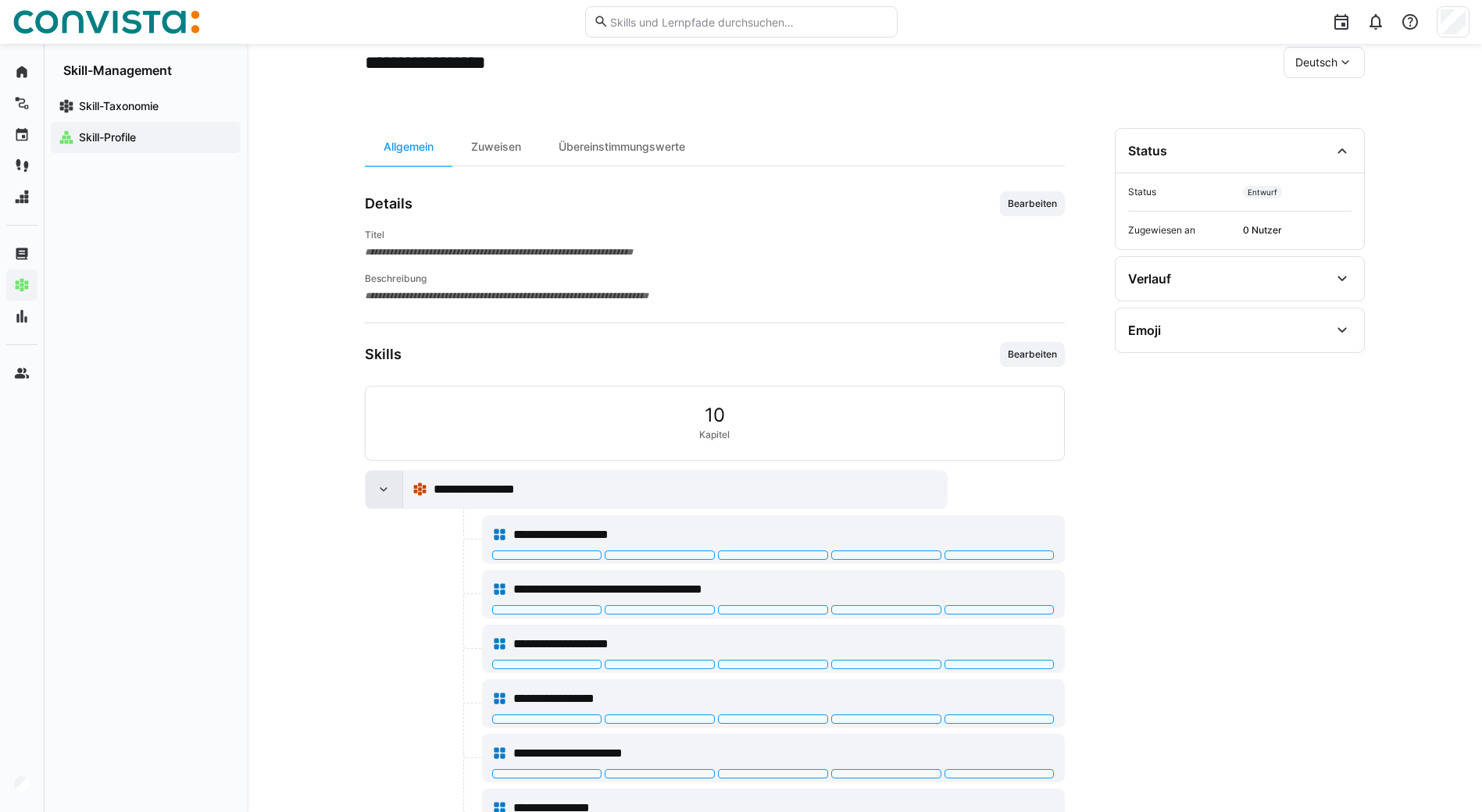
click at [376, 489] on eds-icon at bounding box center [384, 490] width 16 height 16
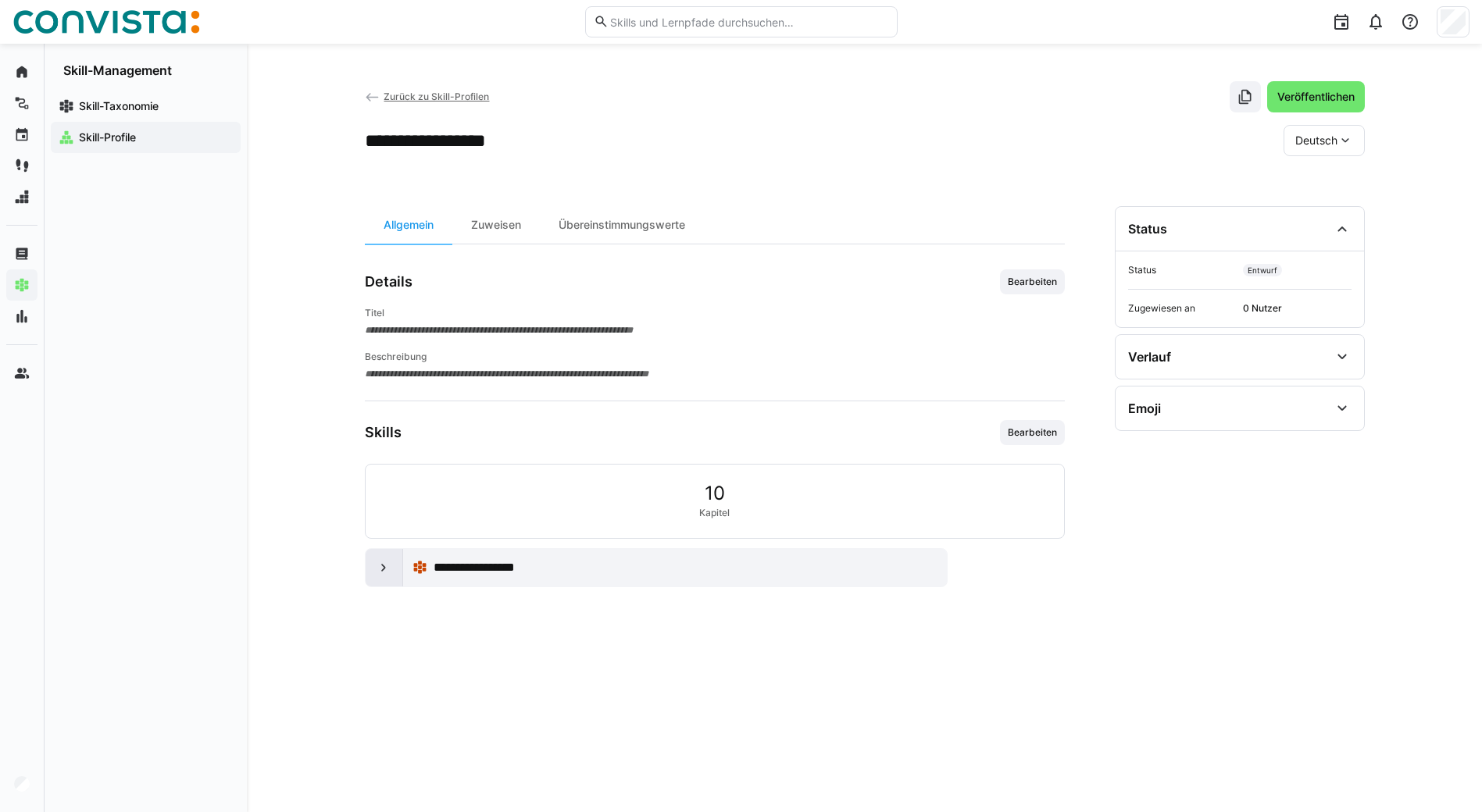
scroll to position [0, 0]
click at [377, 93] on eds-icon at bounding box center [373, 98] width 16 height 16
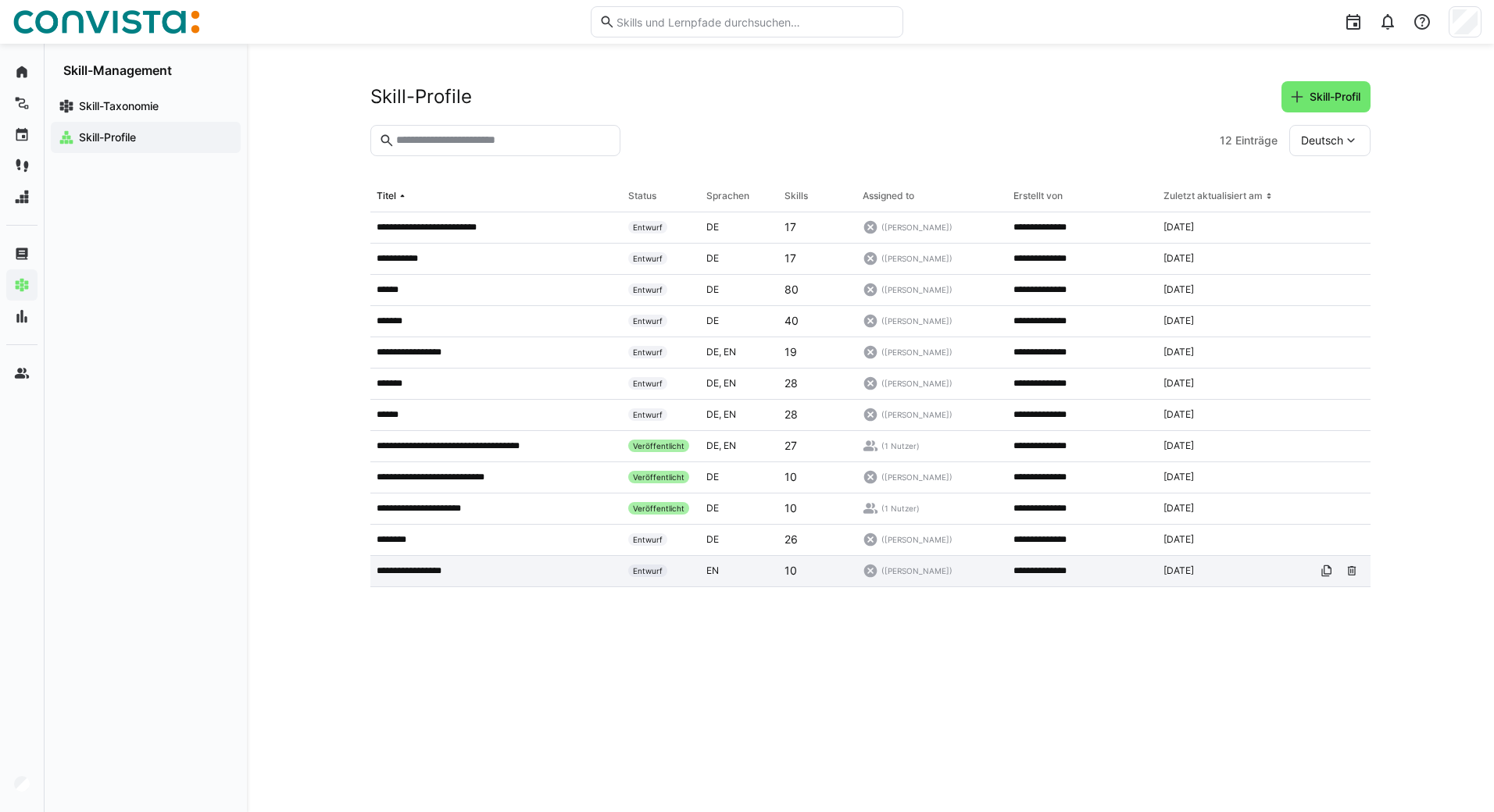
click at [428, 574] on p "**********" at bounding box center [424, 571] width 96 height 12
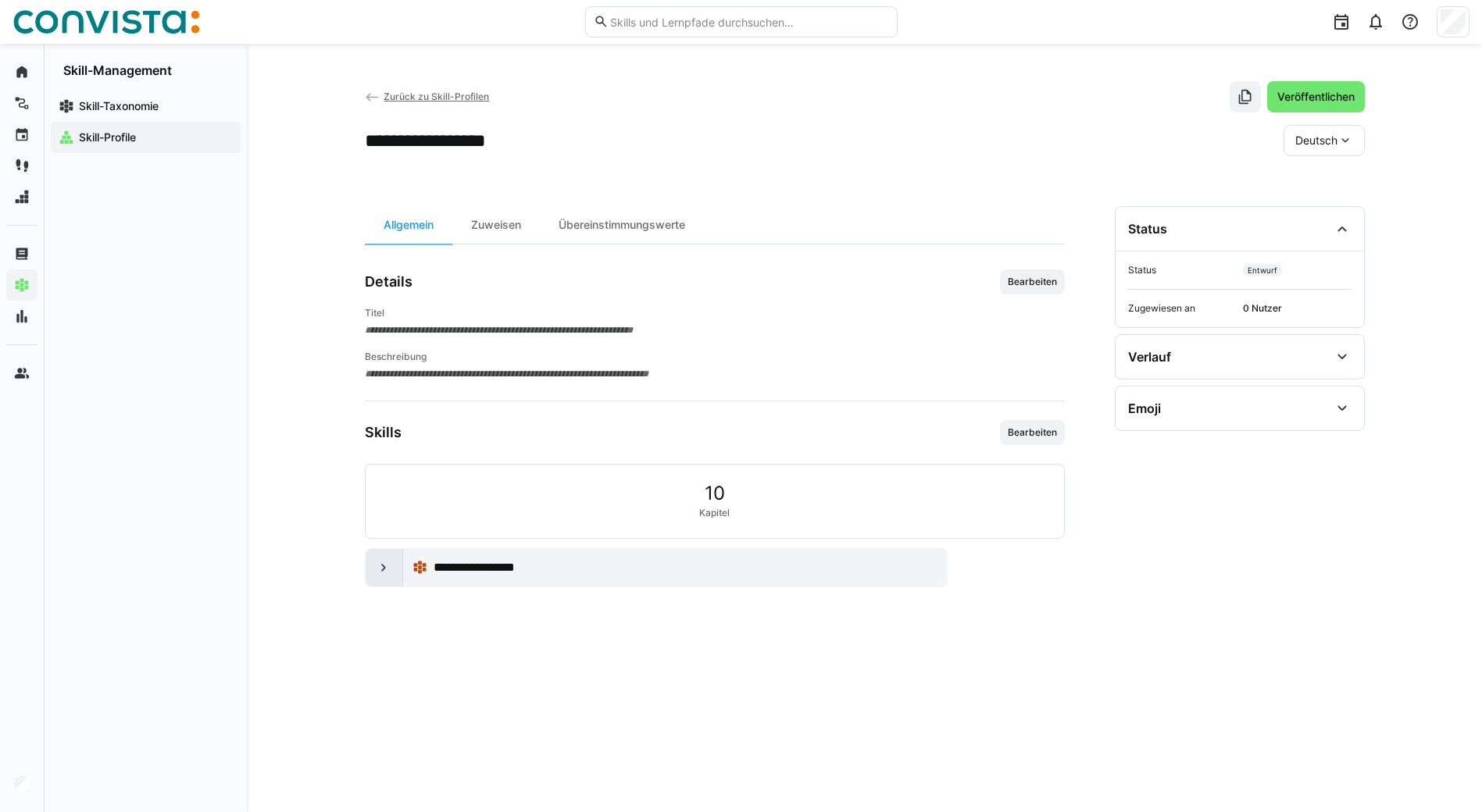
click at [388, 570] on eds-icon at bounding box center [384, 568] width 16 height 16
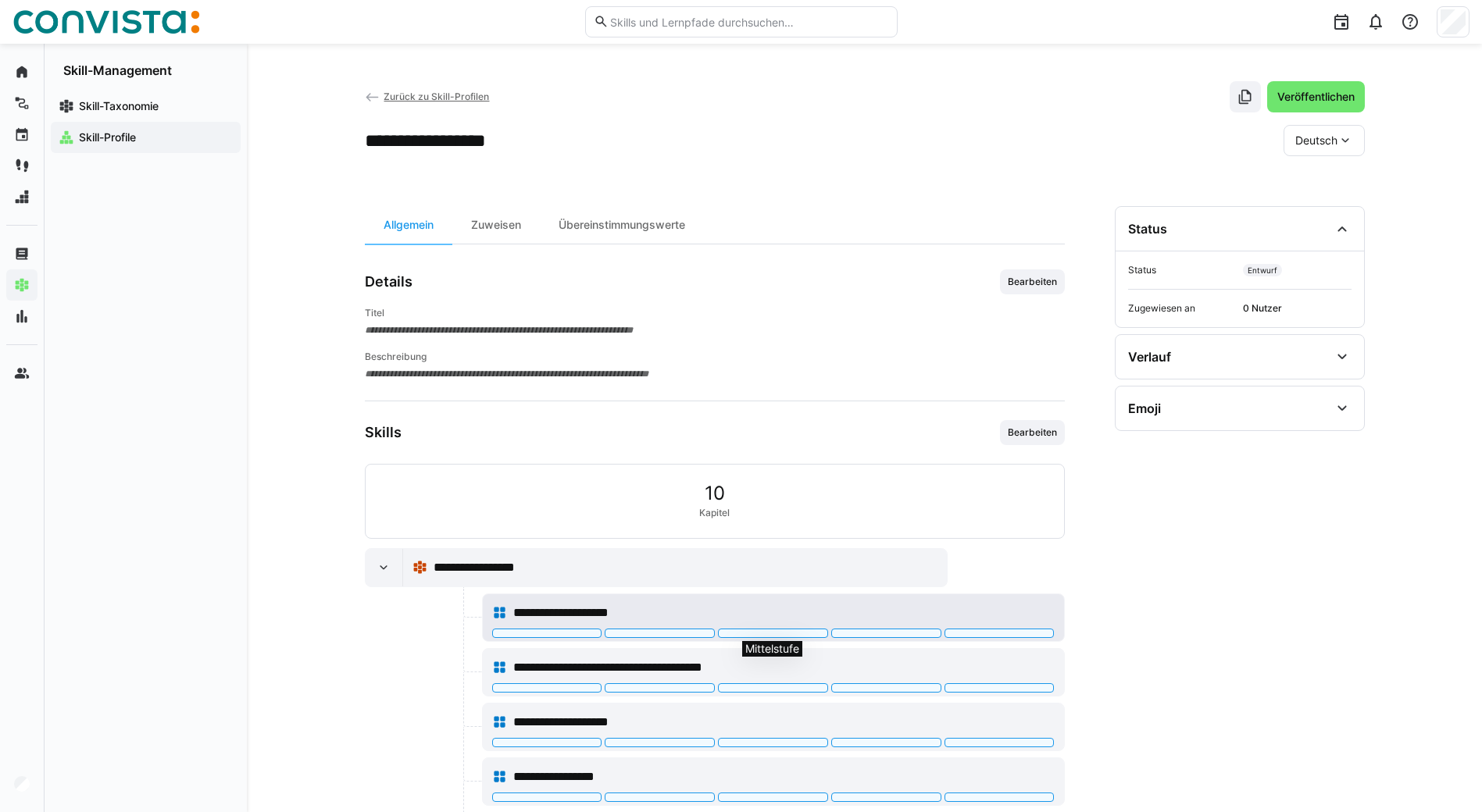
click at [778, 633] on div at bounding box center [772, 633] width 110 height 10
click at [765, 633] on div at bounding box center [772, 633] width 110 height 10
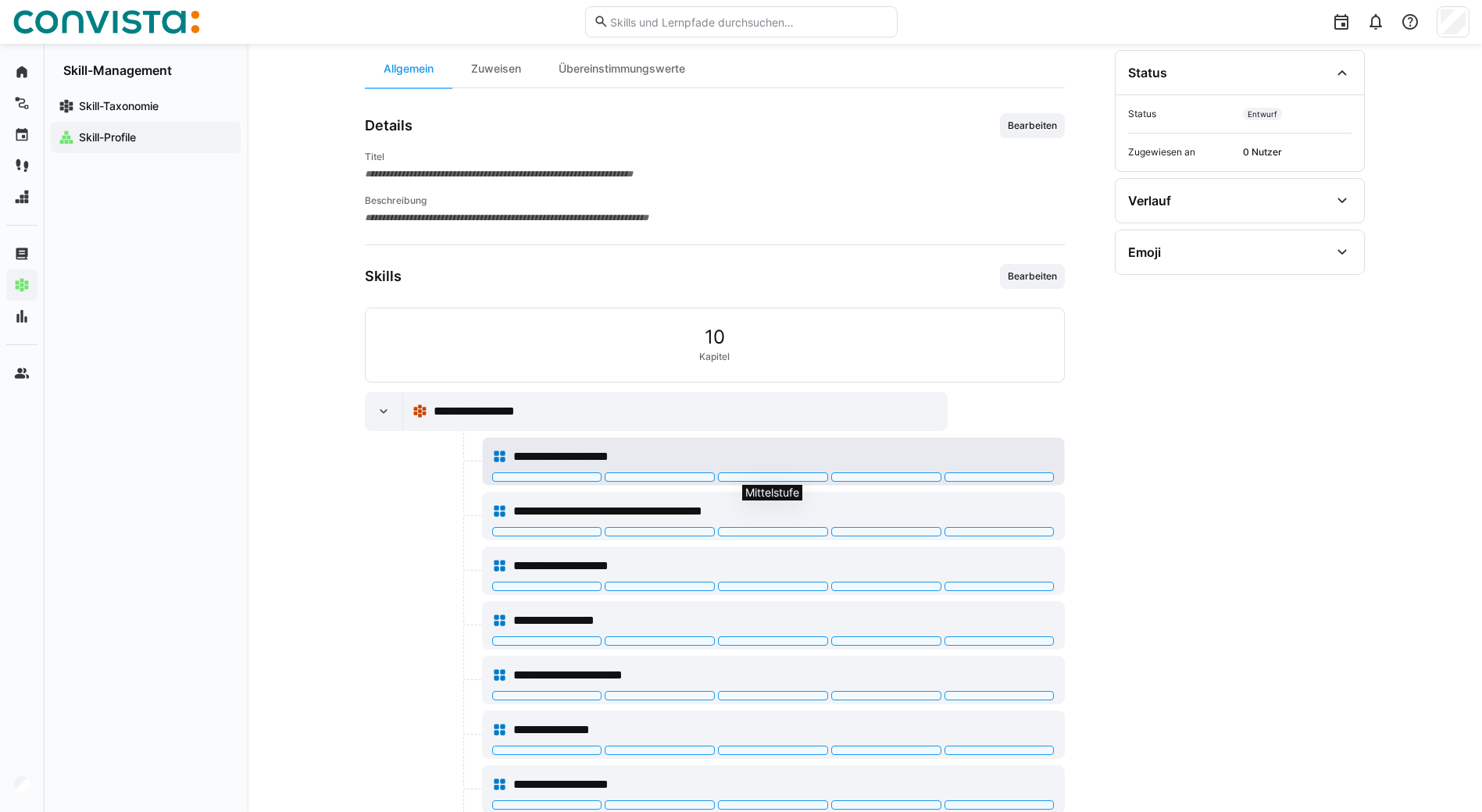
click at [756, 476] on div at bounding box center [772, 477] width 110 height 10
click at [387, 406] on eds-icon at bounding box center [384, 412] width 16 height 16
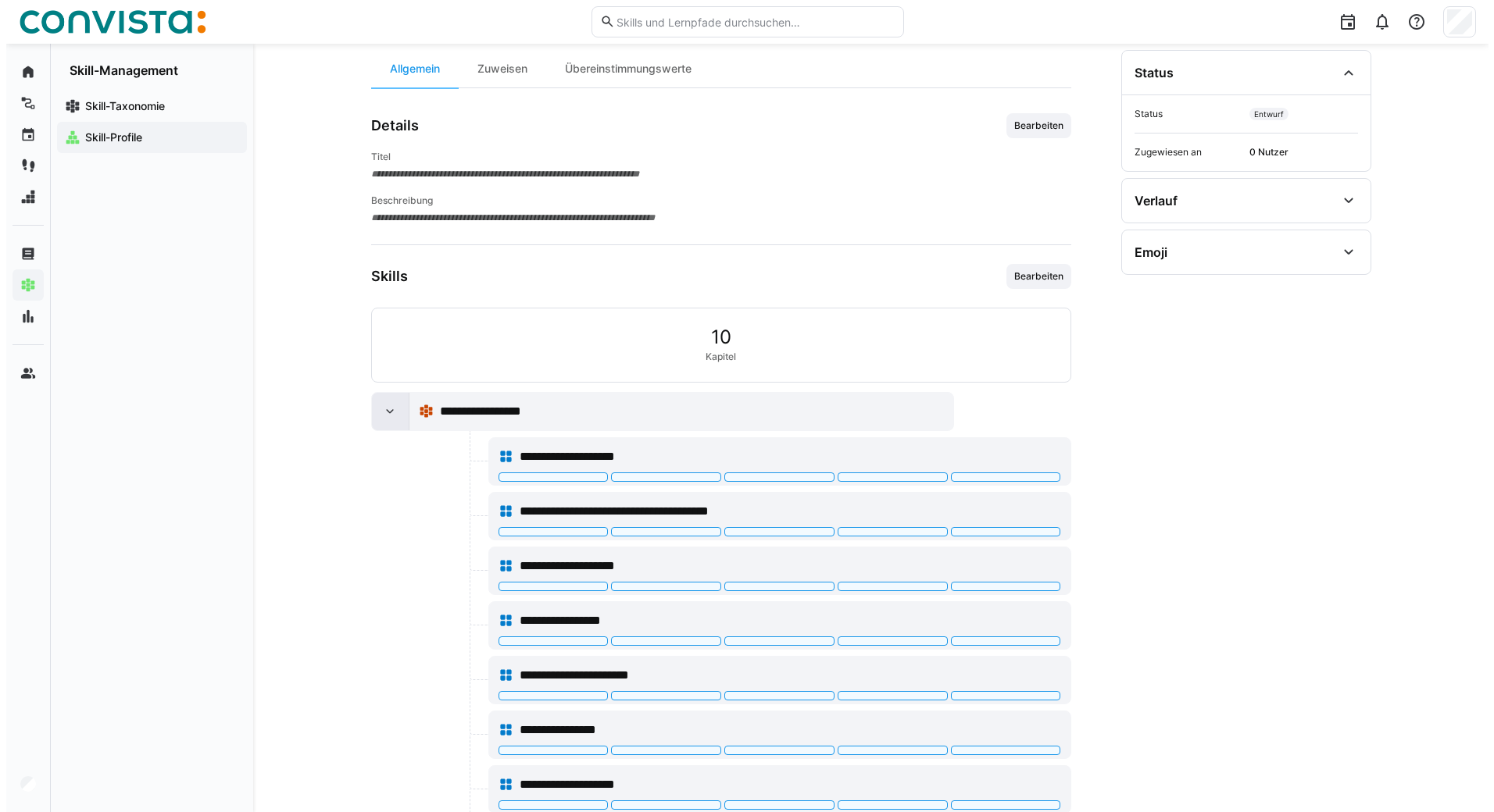
scroll to position [0, 0]
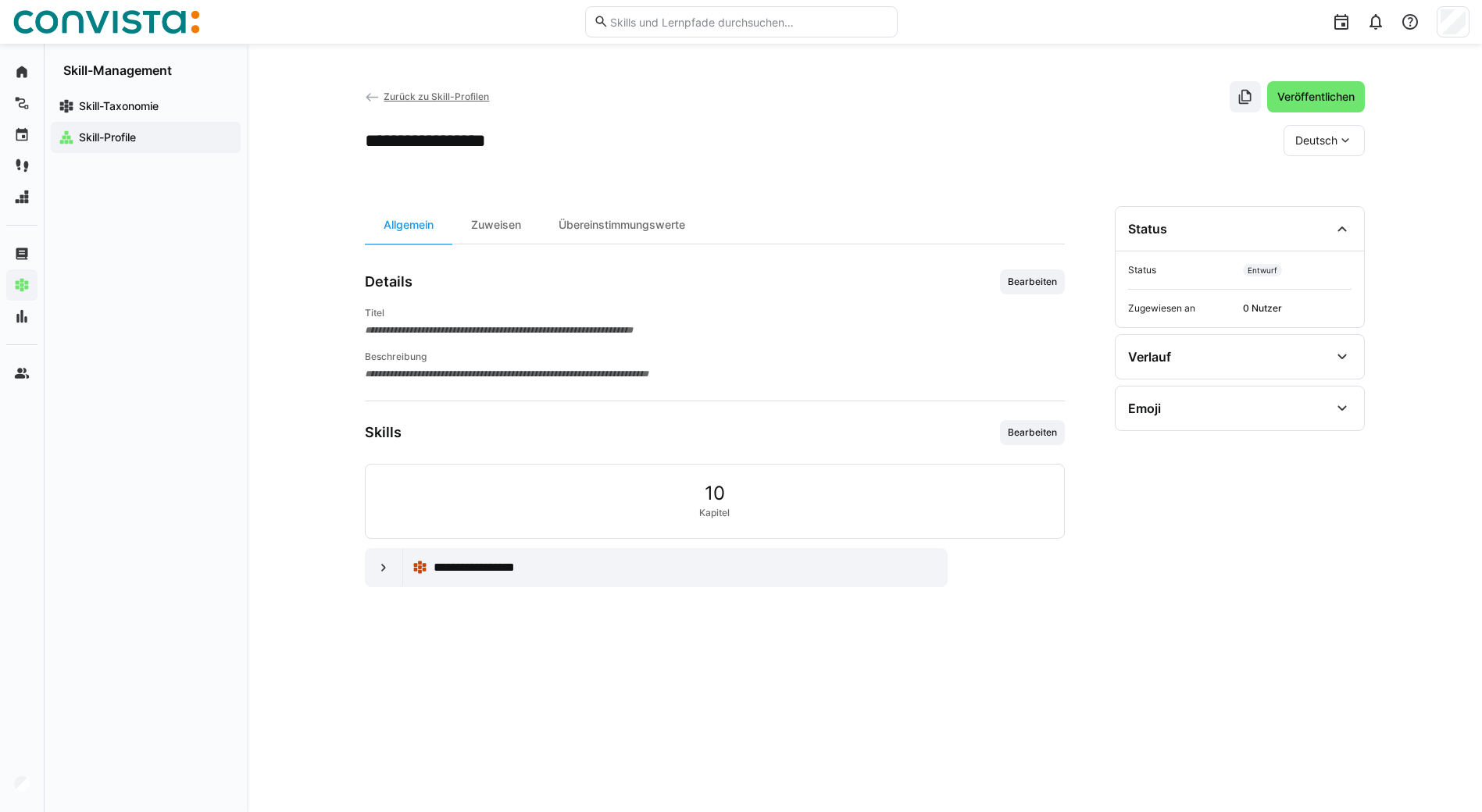
click at [380, 88] on app-back-navigation "Zurück zu Skill-Profilen" at bounding box center [428, 96] width 125 height 17
click at [380, 96] on eds-icon at bounding box center [373, 98] width 16 height 16
